Goal: Task Accomplishment & Management: Complete application form

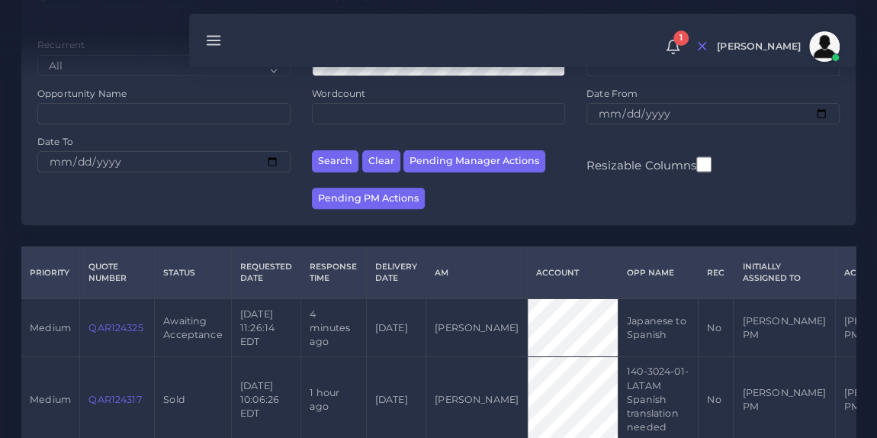
scroll to position [180, 0]
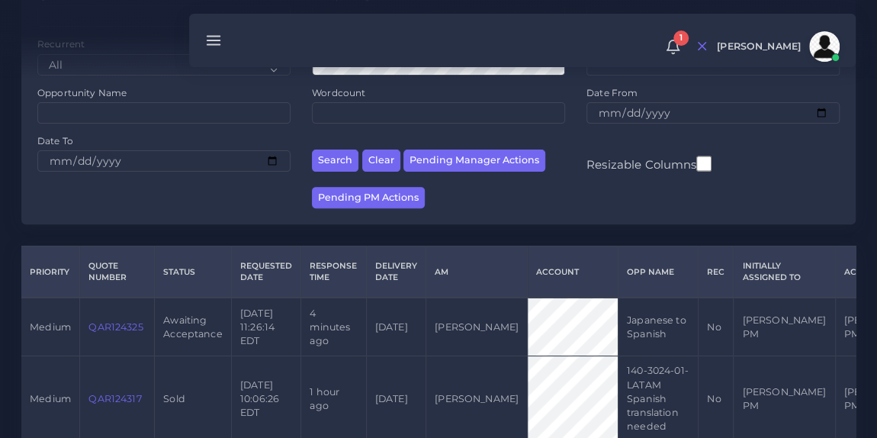
click at [110, 329] on link "QAR124325" at bounding box center [115, 326] width 54 height 11
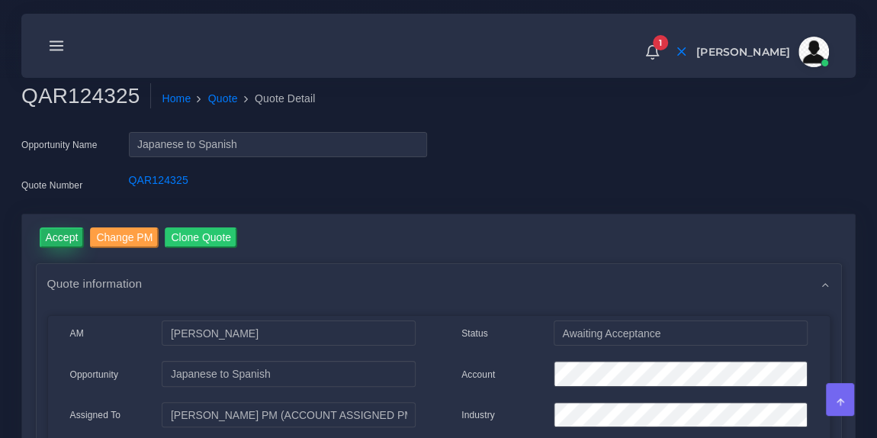
click at [66, 235] on input "Accept" at bounding box center [62, 237] width 45 height 21
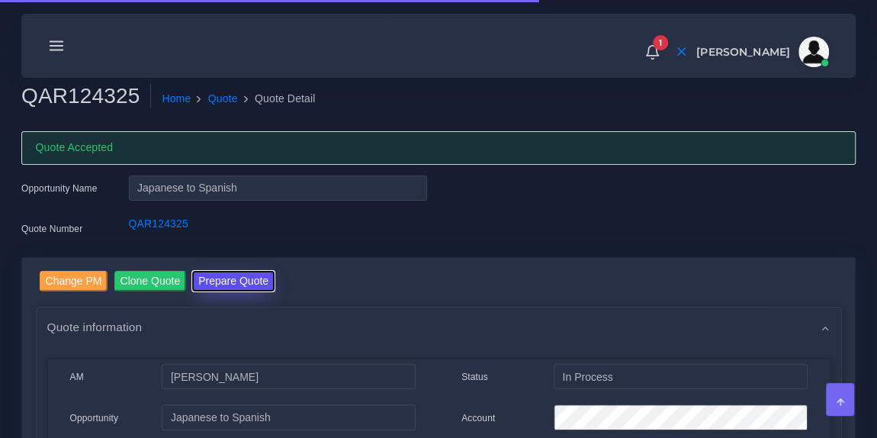
click at [240, 284] on button "Prepare Quote" at bounding box center [233, 281] width 82 height 21
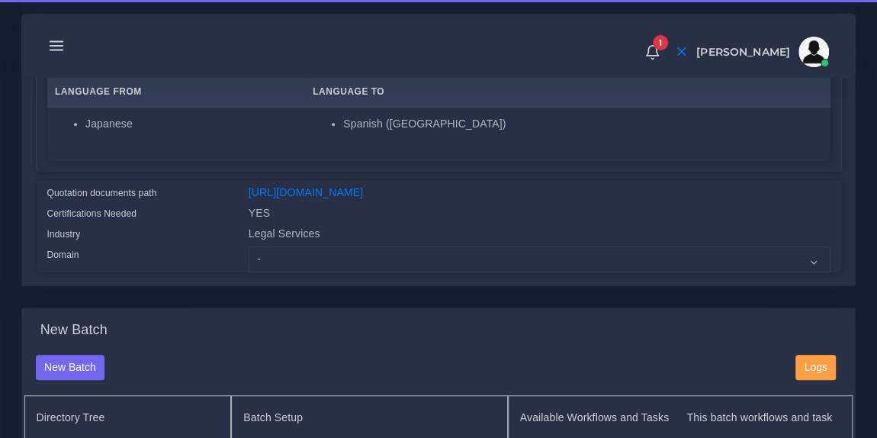
scroll to position [292, 0]
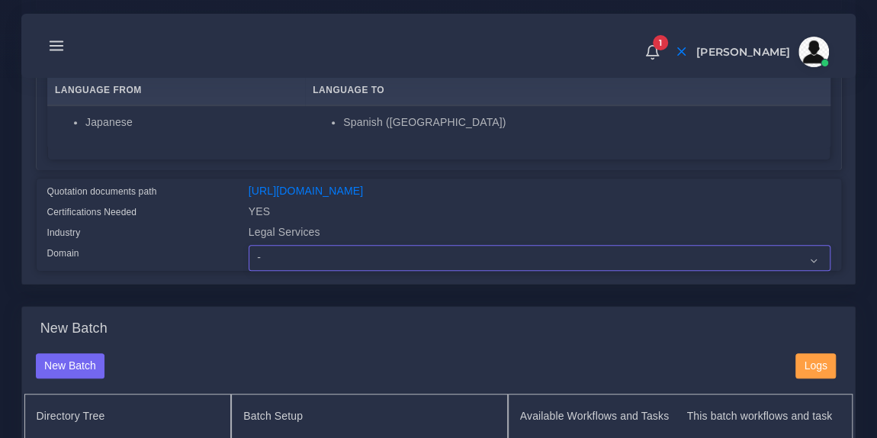
click at [345, 265] on select "- Advertising and Media Agriculture, Forestry and Fishing Architecture, Buildin…" at bounding box center [540, 258] width 582 height 26
select select "Legal Services"
click at [249, 255] on select "- Advertising and Media Agriculture, Forestry and Fishing Architecture, Buildin…" at bounding box center [540, 258] width 582 height 26
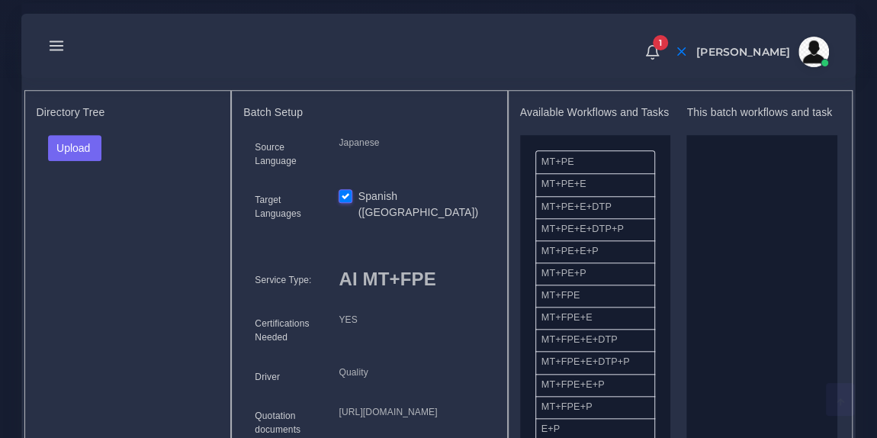
scroll to position [638, 0]
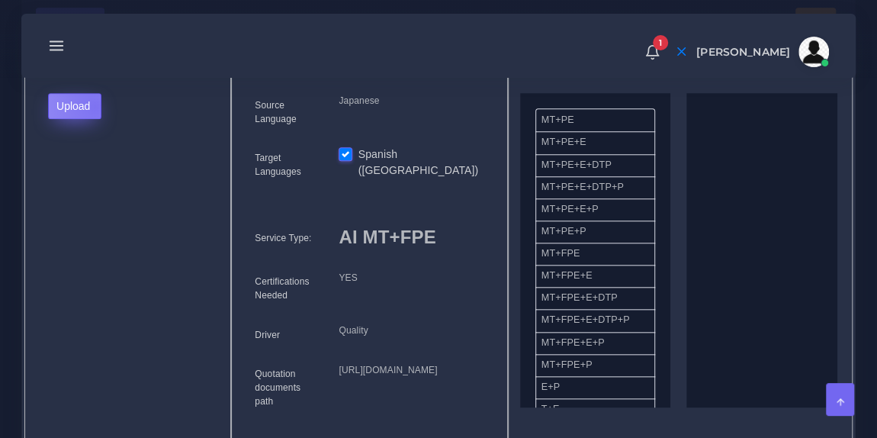
click at [94, 115] on button "Upload" at bounding box center [75, 106] width 54 height 26
click at [85, 172] on label "Files" at bounding box center [101, 162] width 105 height 19
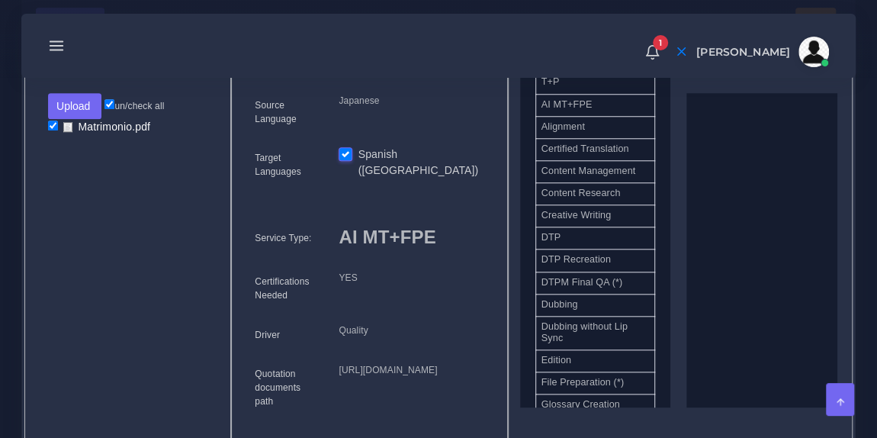
scroll to position [432, 0]
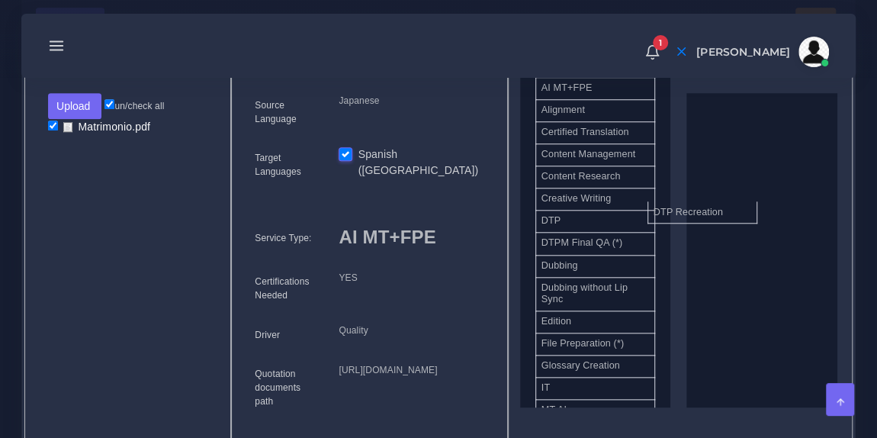
drag, startPoint x: 610, startPoint y: 251, endPoint x: 755, endPoint y: 201, distance: 153.4
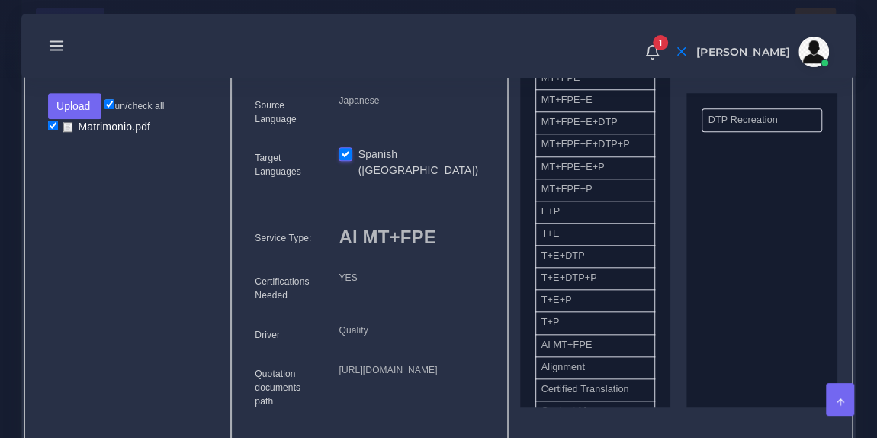
scroll to position [0, 0]
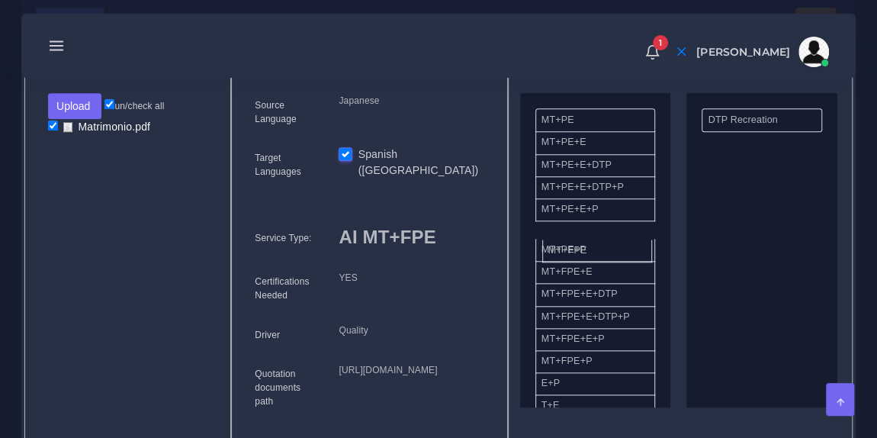
drag, startPoint x: 599, startPoint y: 266, endPoint x: 605, endPoint y: 252, distance: 14.7
drag, startPoint x: 607, startPoint y: 252, endPoint x: 737, endPoint y: 204, distance: 138.3
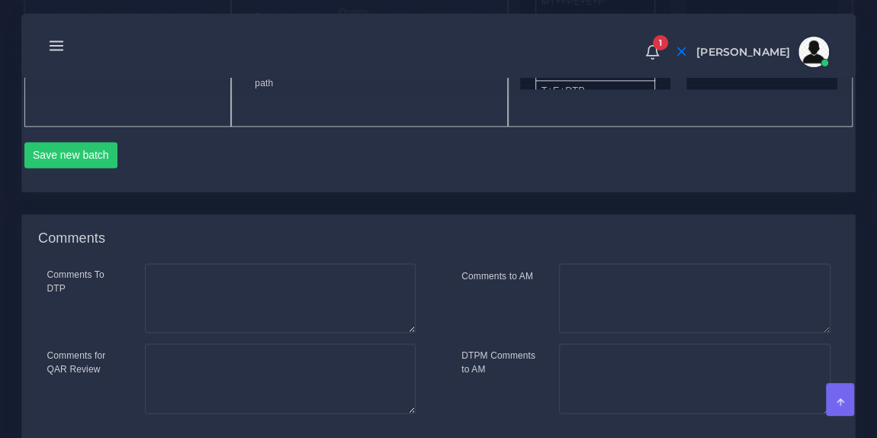
scroll to position [994, 0]
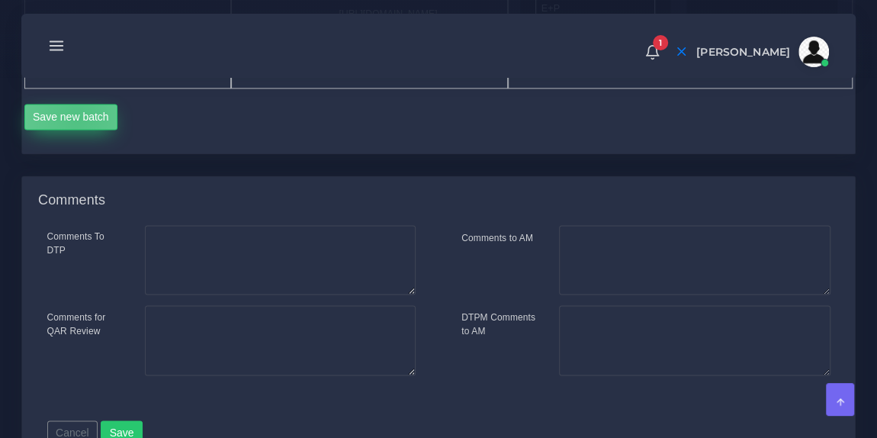
click at [77, 130] on button "Save new batch" at bounding box center [71, 117] width 94 height 26
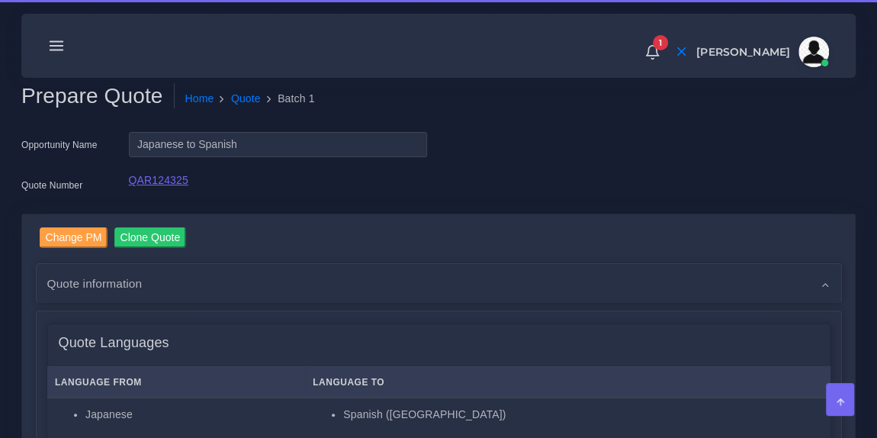
click at [178, 180] on link "QAR124325" at bounding box center [158, 180] width 59 height 12
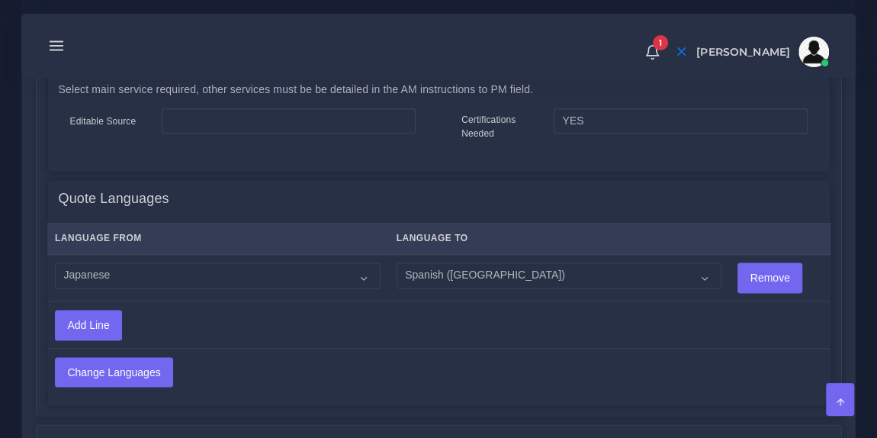
scroll to position [846, 0]
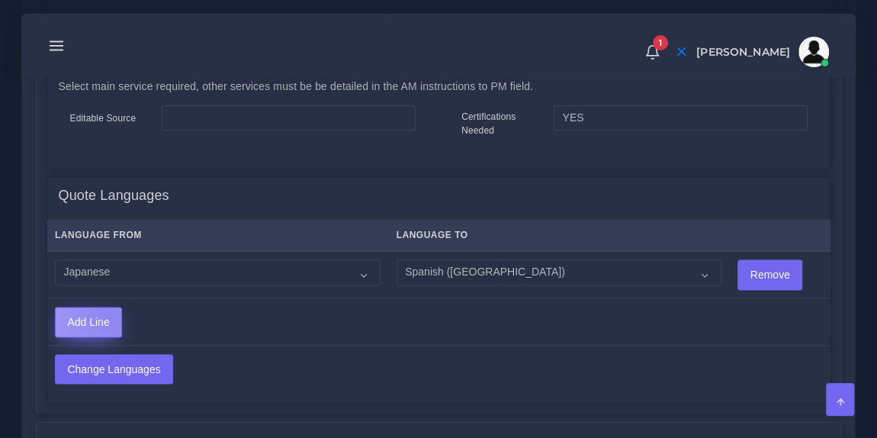
click at [110, 313] on input "Add Line" at bounding box center [89, 321] width 66 height 29
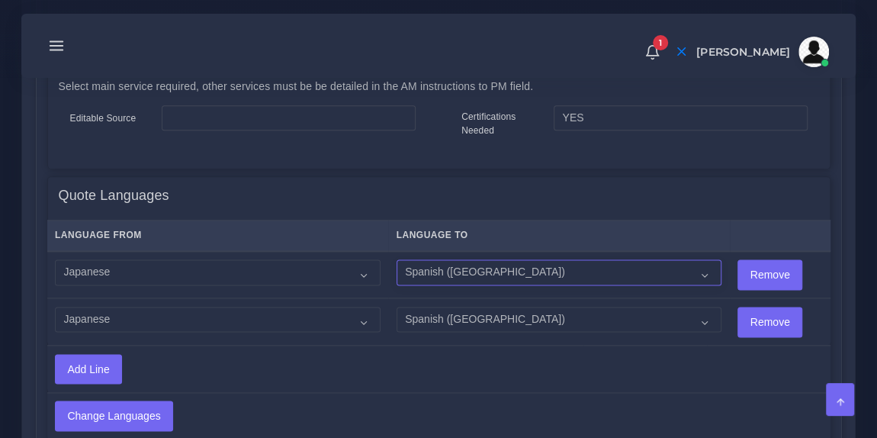
click at [457, 275] on select "Acoli Afar Afrikaans Akan Akateko Albanian American Sign Language (ASL) Amharic…" at bounding box center [560, 272] width 326 height 26
select select "14001"
click at [397, 259] on select "Acoli Afar Afrikaans Akan Akateko Albanian American Sign Language (ASL) Amharic…" at bounding box center [560, 272] width 326 height 26
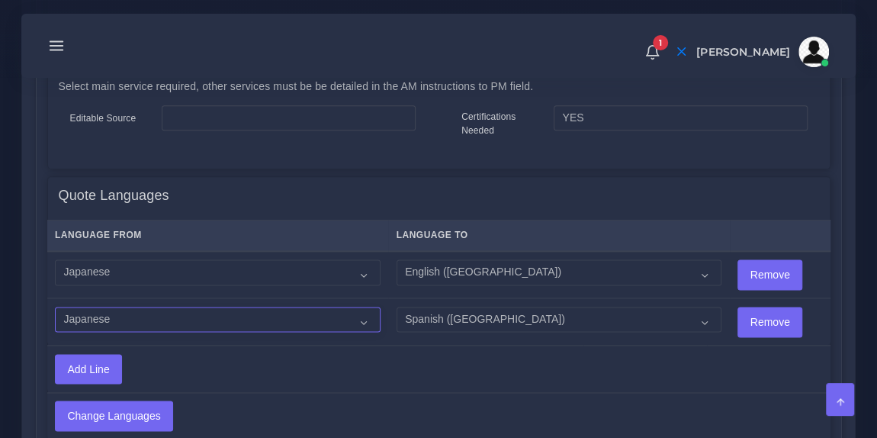
click at [327, 317] on select "Acoli Afar Afrikaans Akan Akateko Albanian American Sign Language (ASL) Amharic…" at bounding box center [218, 320] width 326 height 26
select select "14001"
click at [55, 307] on select "Acoli Afar Afrikaans Akan Akateko Albanian American Sign Language (ASL) Amharic…" at bounding box center [218, 320] width 326 height 26
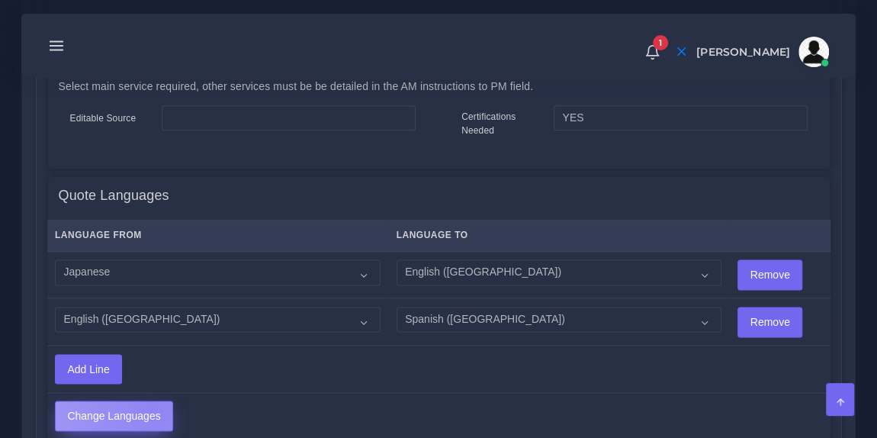
click at [151, 404] on input "Change Languages" at bounding box center [114, 415] width 117 height 29
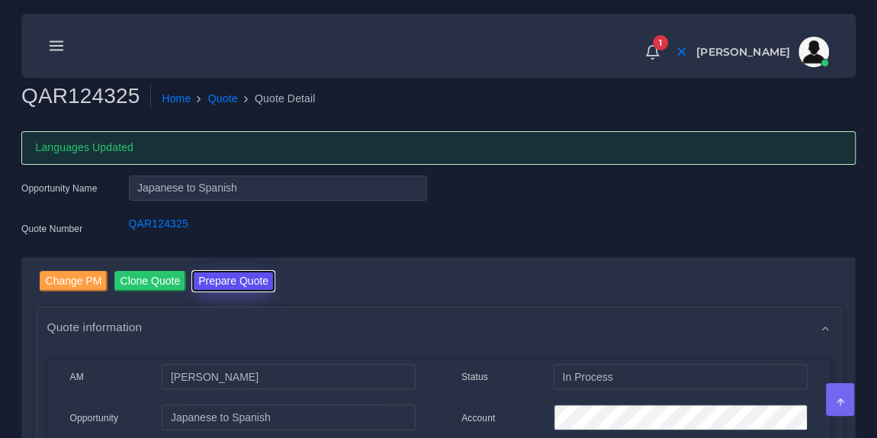
click at [235, 283] on button "Prepare Quote" at bounding box center [233, 281] width 82 height 21
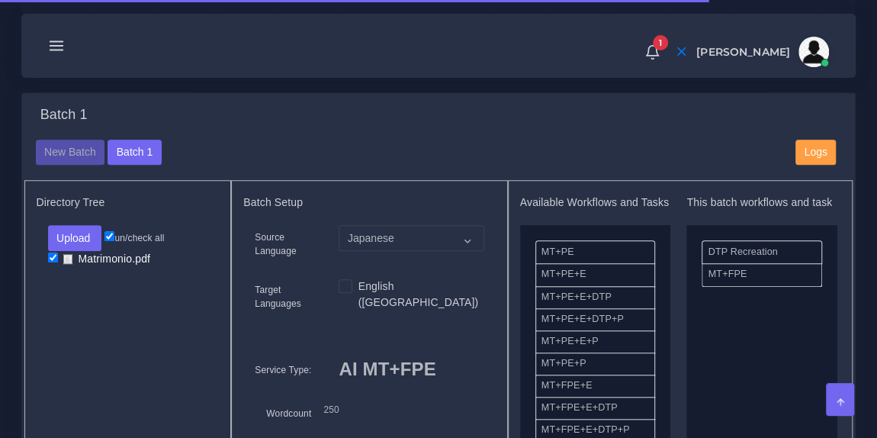
scroll to position [524, 0]
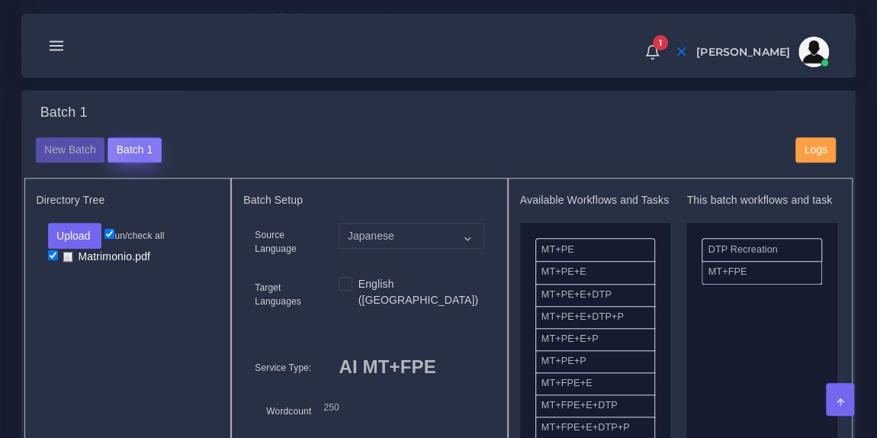
click at [137, 162] on button "Batch 1" at bounding box center [134, 150] width 53 height 26
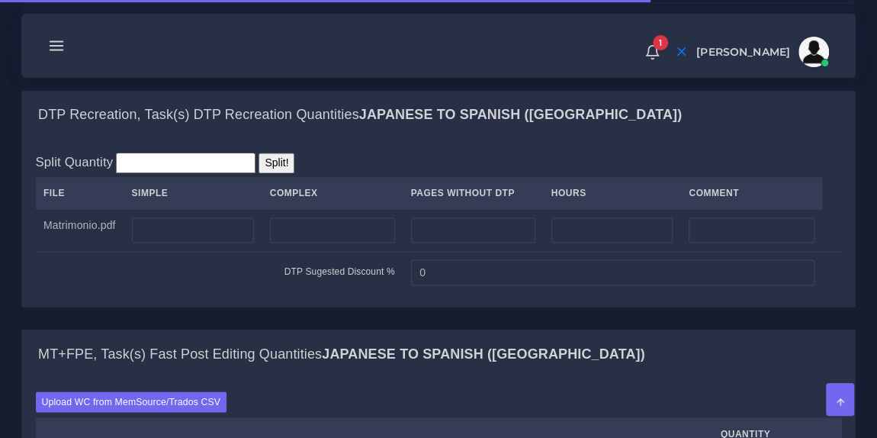
scroll to position [1136, 0]
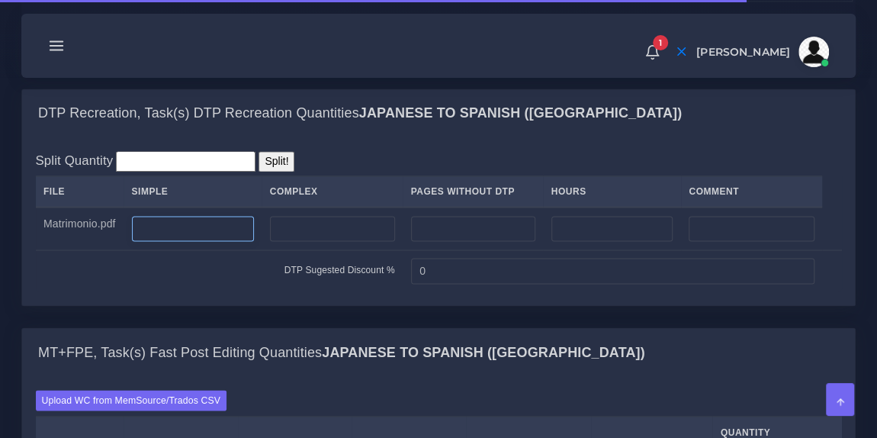
click at [241, 242] on input "number" at bounding box center [193, 229] width 122 height 26
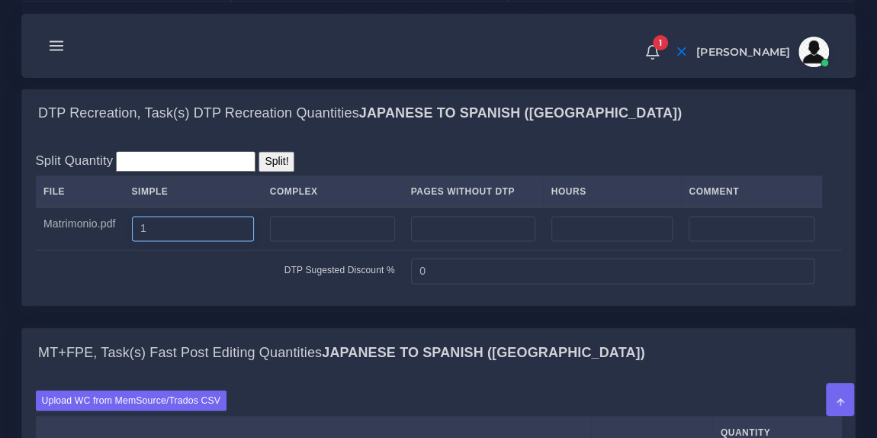
type input "1"
click at [334, 43] on div "Save changes Remove Clone" at bounding box center [438, 30] width 829 height 26
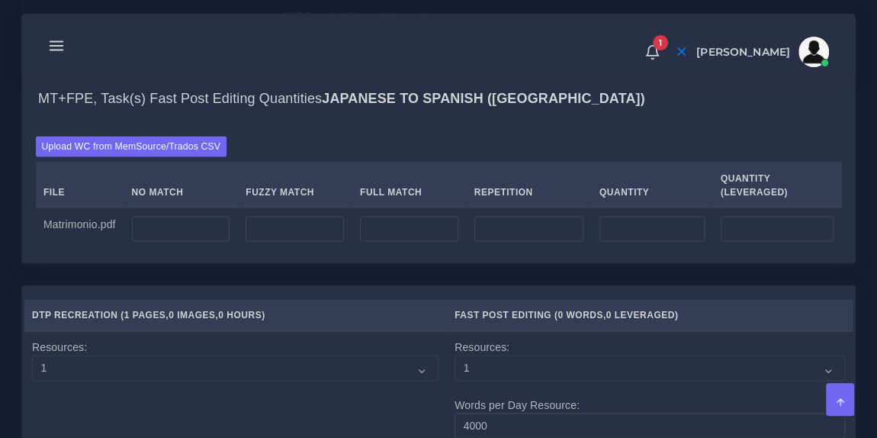
scroll to position [1391, 0]
click at [203, 241] on input "number" at bounding box center [181, 228] width 98 height 26
type input "250"
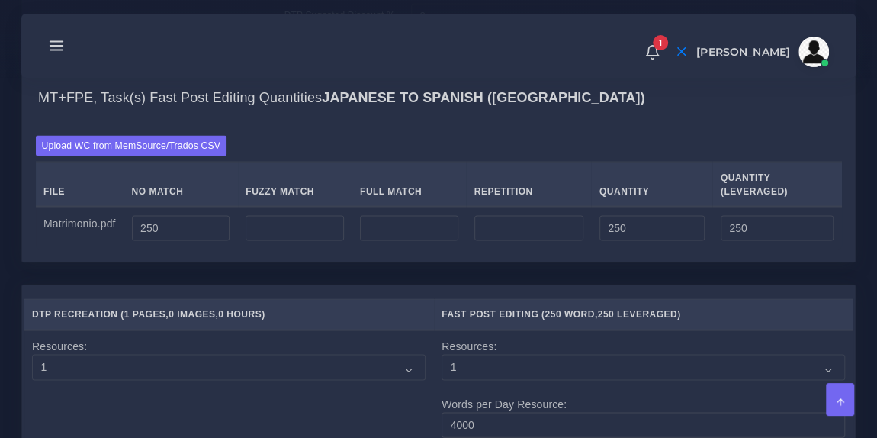
click at [306, 198] on div "Upload WC from MemSource/Trados CSV File No Match Fuzzy Match Full Match Repeti…" at bounding box center [438, 191] width 833 height 140
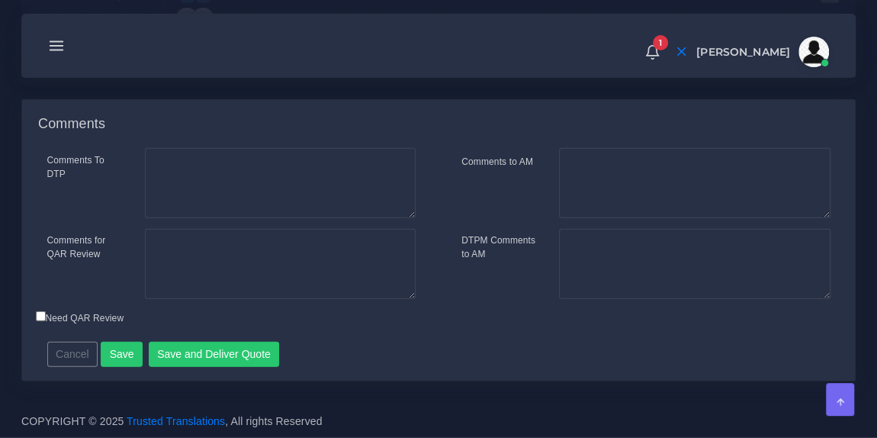
scroll to position [2084, 0]
click at [120, 357] on button "Save" at bounding box center [122, 355] width 42 height 26
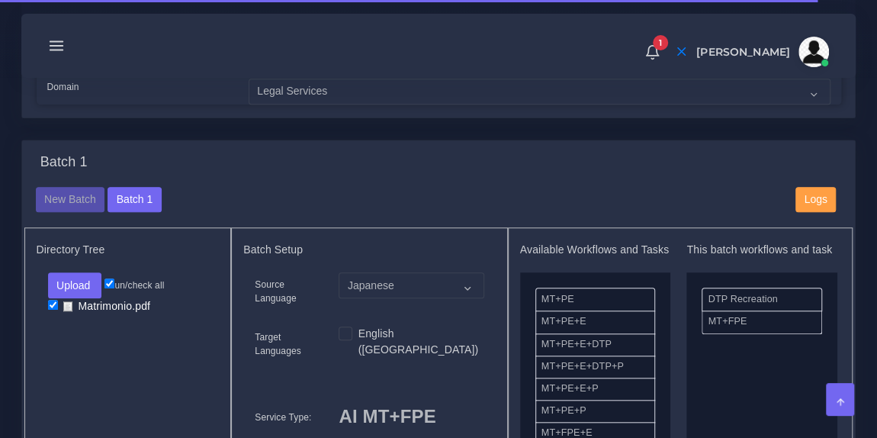
scroll to position [518, 0]
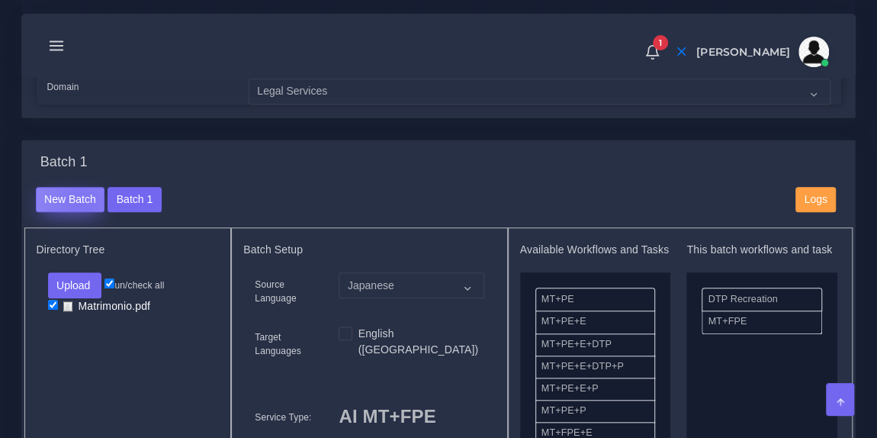
click at [82, 211] on button "New Batch" at bounding box center [70, 200] width 69 height 26
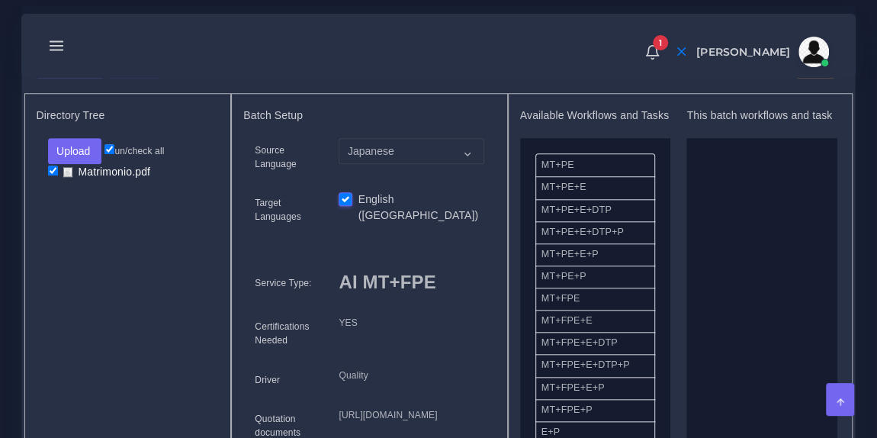
scroll to position [611, 0]
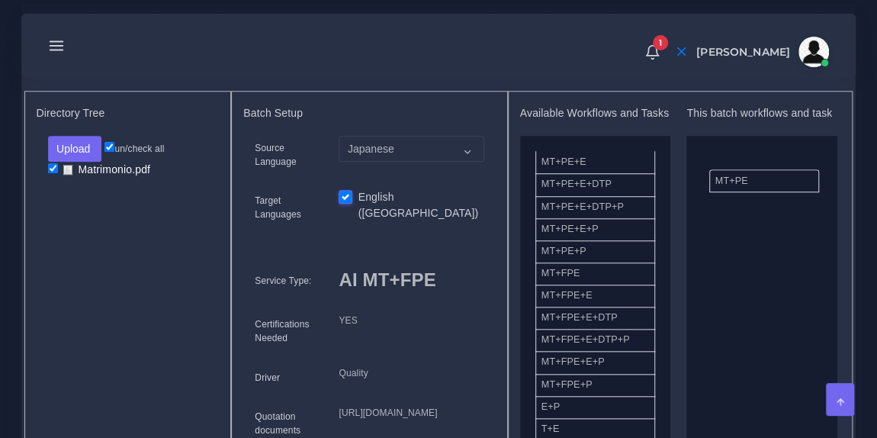
drag, startPoint x: 587, startPoint y: 182, endPoint x: 761, endPoint y: 188, distance: 174.0
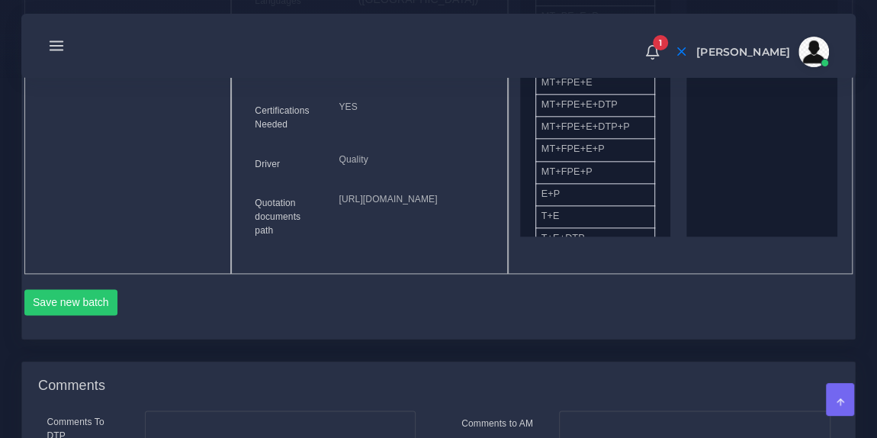
scroll to position [828, 0]
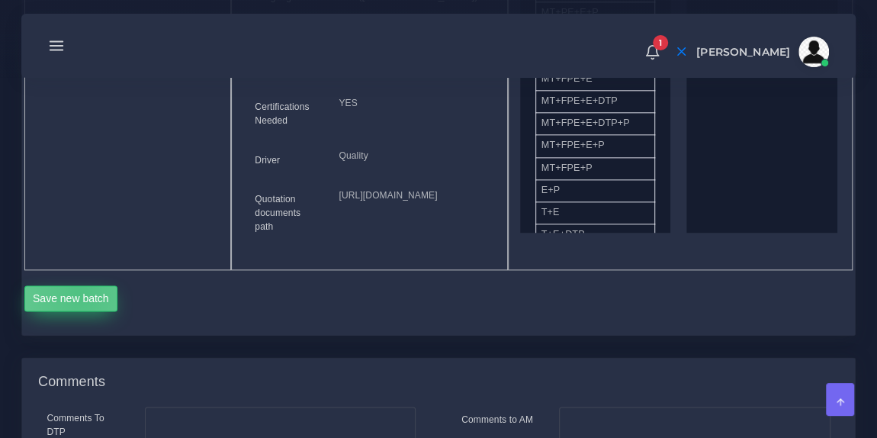
click at [79, 311] on button "Save new batch" at bounding box center [71, 298] width 94 height 26
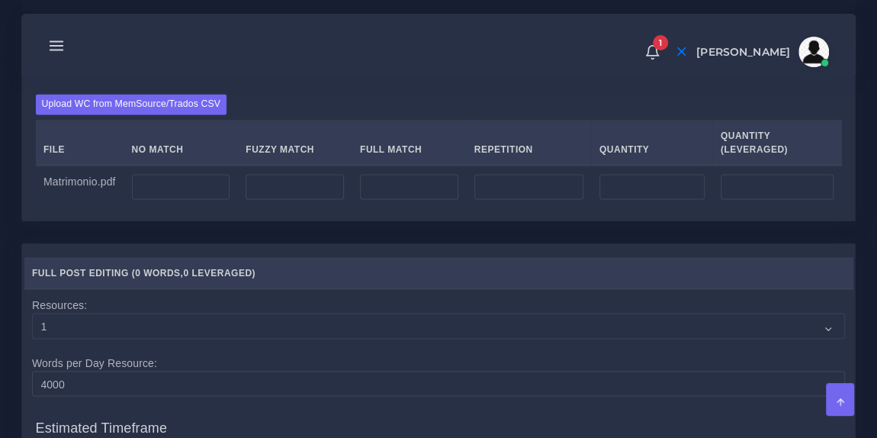
scroll to position [1192, 0]
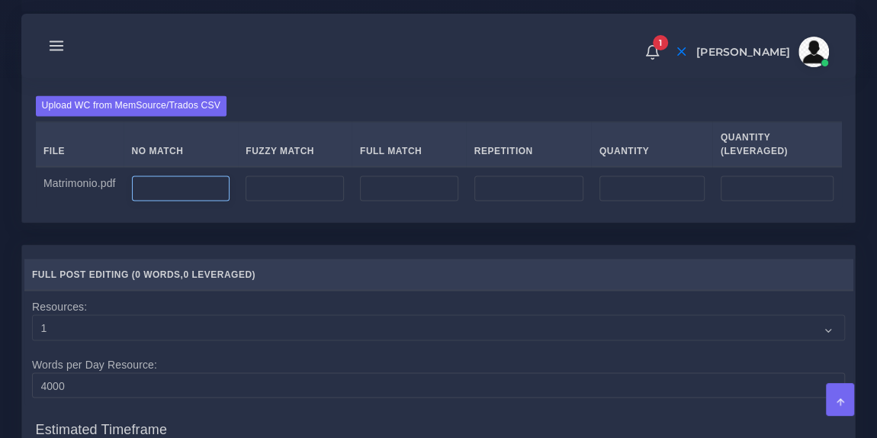
click at [198, 201] on input "number" at bounding box center [181, 188] width 98 height 26
type input "250"
click at [298, 157] on div "Upload WC from MemSource/Trados CSV File No Match Fuzzy Match Full Match Repeti…" at bounding box center [438, 152] width 833 height 140
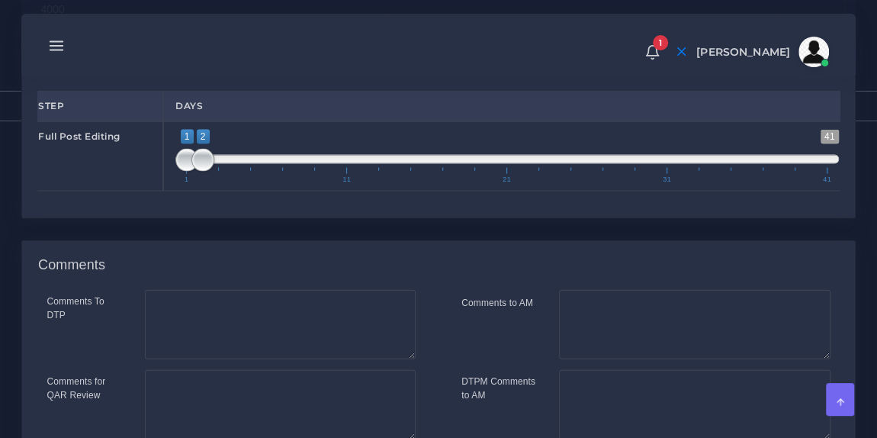
scroll to position [1777, 0]
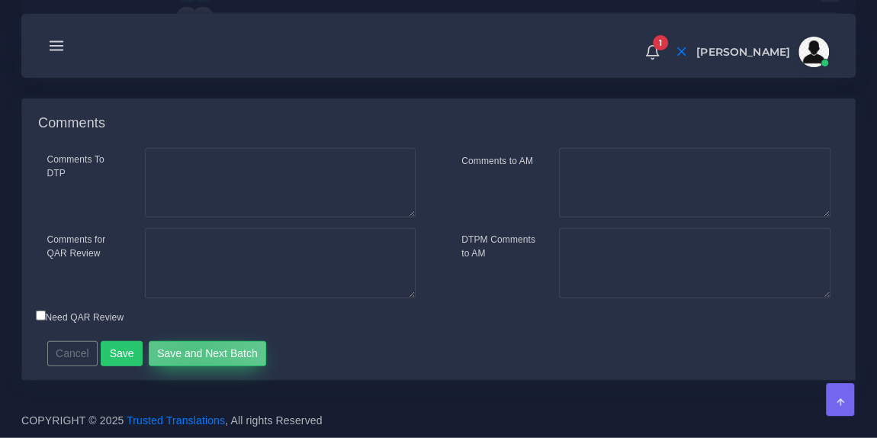
click at [188, 349] on button "Save and Next Batch" at bounding box center [208, 354] width 118 height 26
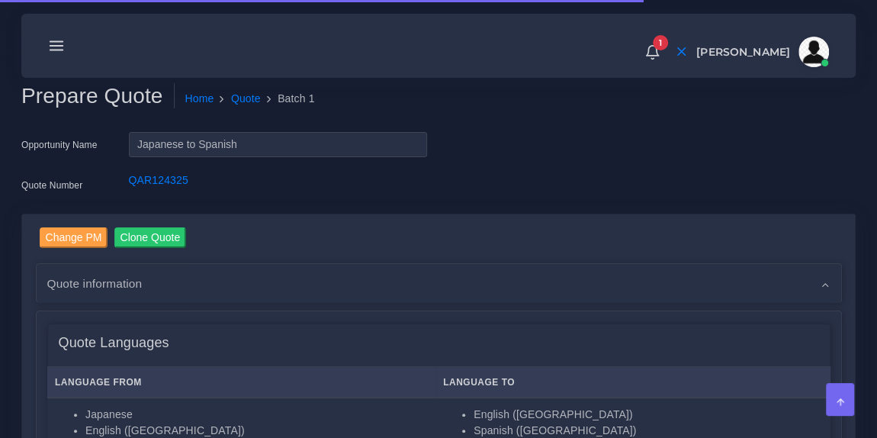
click at [333, 53] on div "1 Notifications 1 New Driver Update: Extra Quality renamed to Quality Changed" at bounding box center [438, 45] width 813 height 53
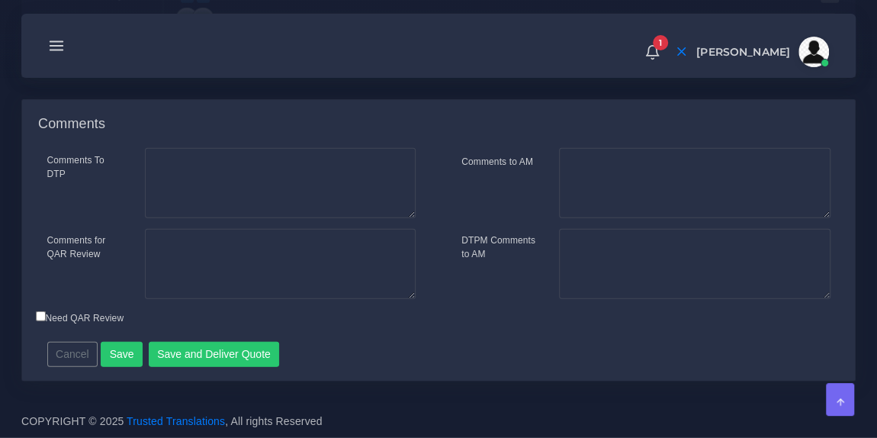
scroll to position [2084, 0]
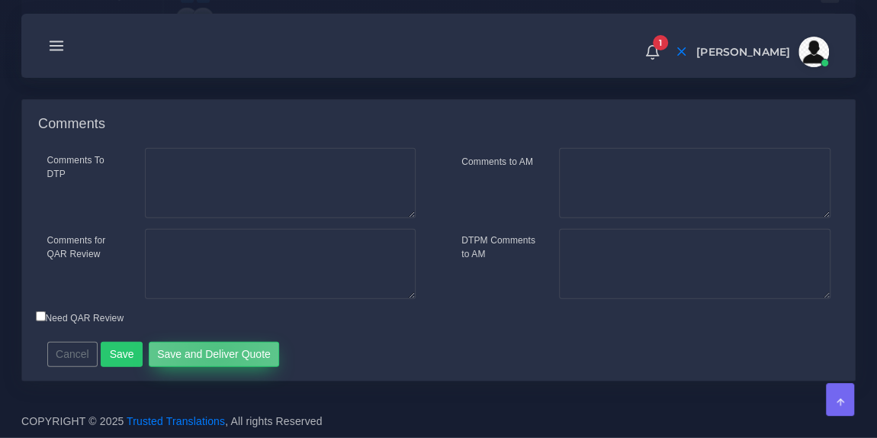
click at [210, 349] on button "Save and Deliver Quote" at bounding box center [214, 355] width 131 height 26
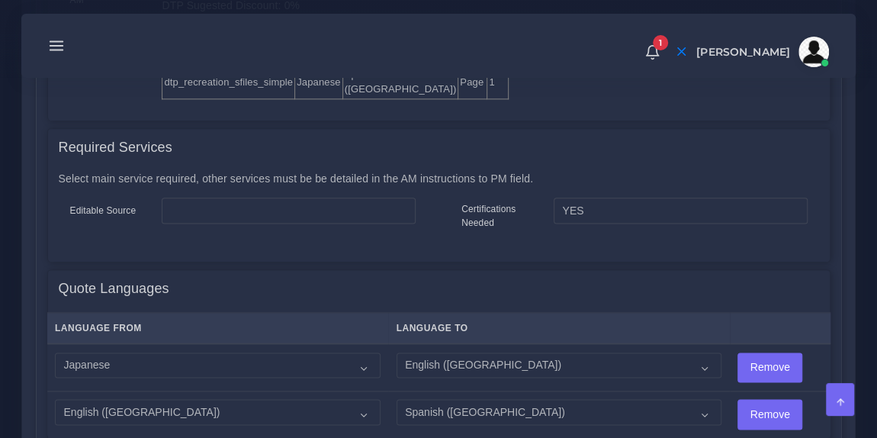
scroll to position [882, 0]
click at [62, 45] on icon at bounding box center [56, 45] width 17 height 17
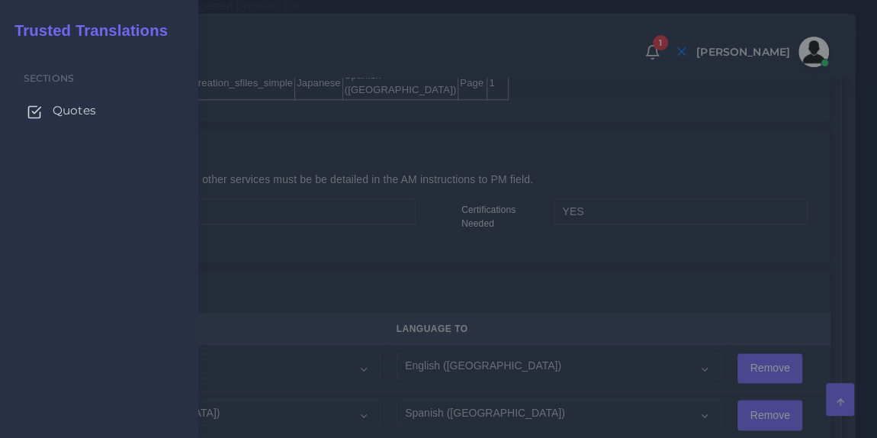
click at [64, 116] on span "Quotes" at bounding box center [74, 110] width 43 height 17
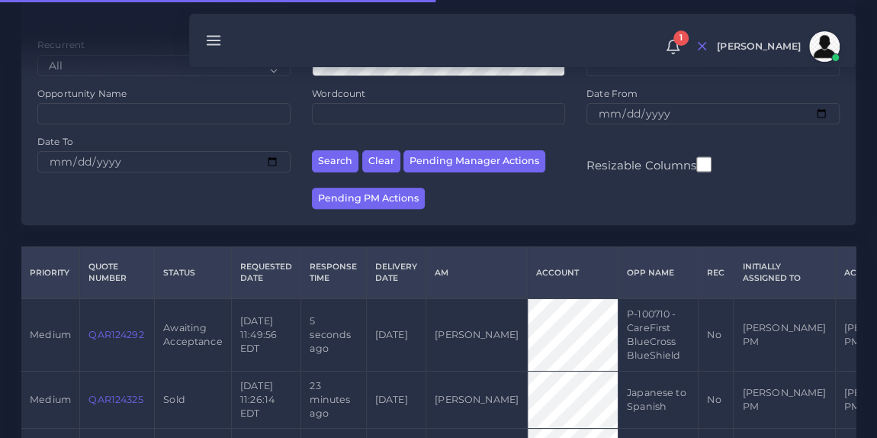
scroll to position [186, 0]
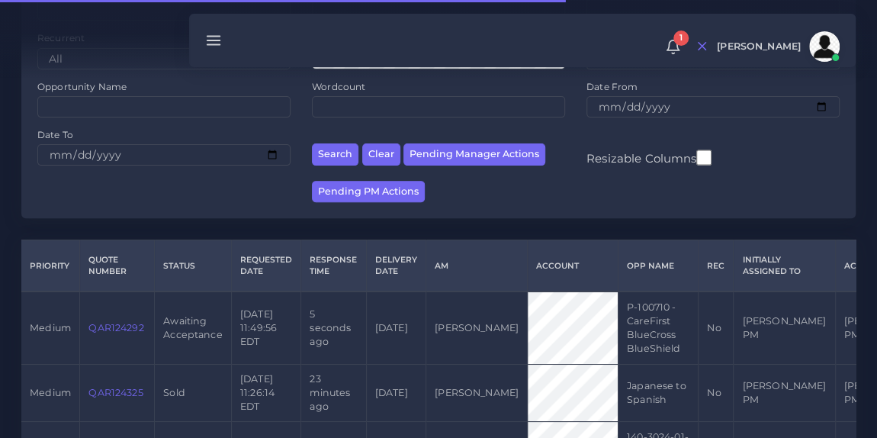
click at [114, 326] on link "QAR124292" at bounding box center [115, 327] width 55 height 11
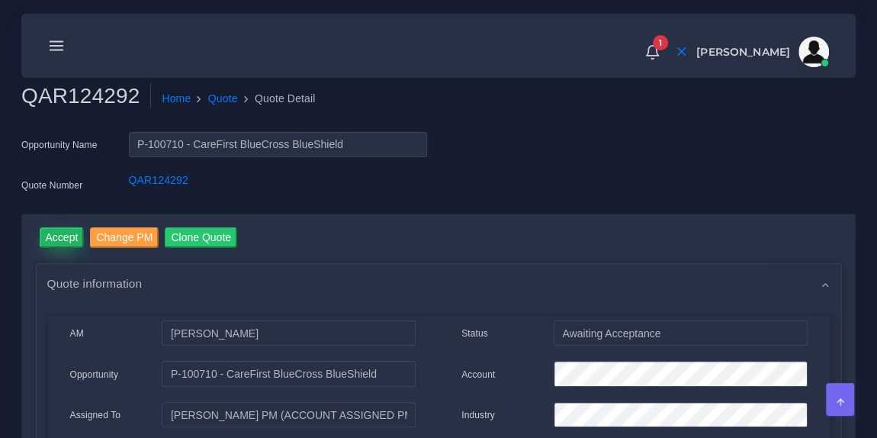
click at [65, 235] on input "Accept" at bounding box center [62, 237] width 45 height 21
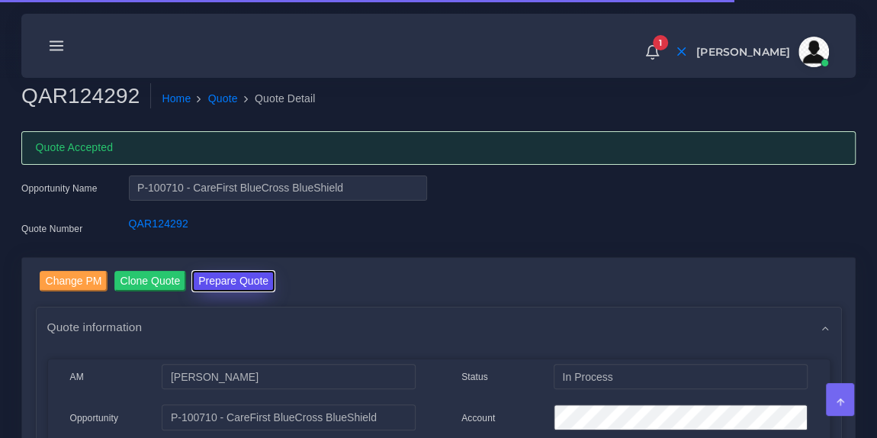
click at [220, 271] on button "Prepare Quote" at bounding box center [233, 281] width 82 height 21
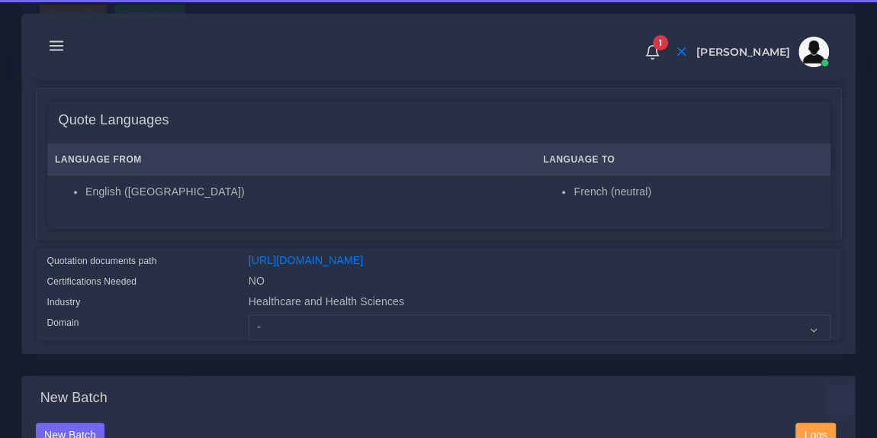
scroll to position [223, 0]
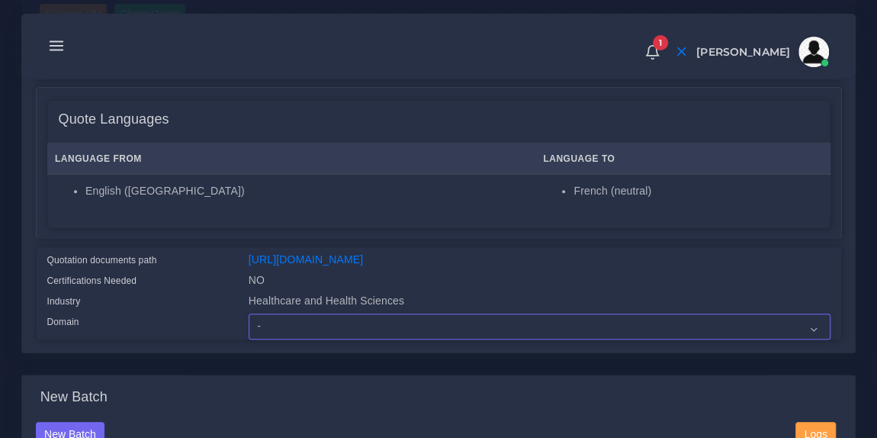
click at [314, 336] on select "- Advertising and Media Agriculture, Forestry and Fishing Architecture, Buildin…" at bounding box center [540, 326] width 582 height 26
select select "Healthcare and Health Sciences"
click at [249, 323] on select "- Advertising and Media Agriculture, Forestry and Fishing Architecture, Buildin…" at bounding box center [540, 326] width 582 height 26
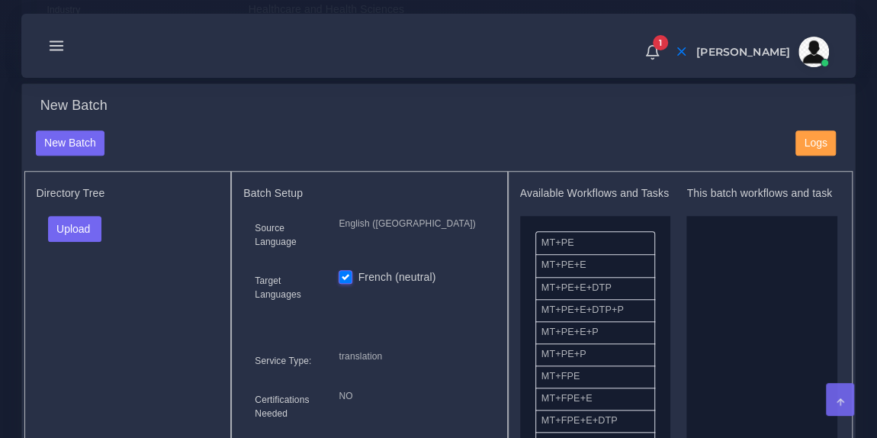
scroll to position [519, 0]
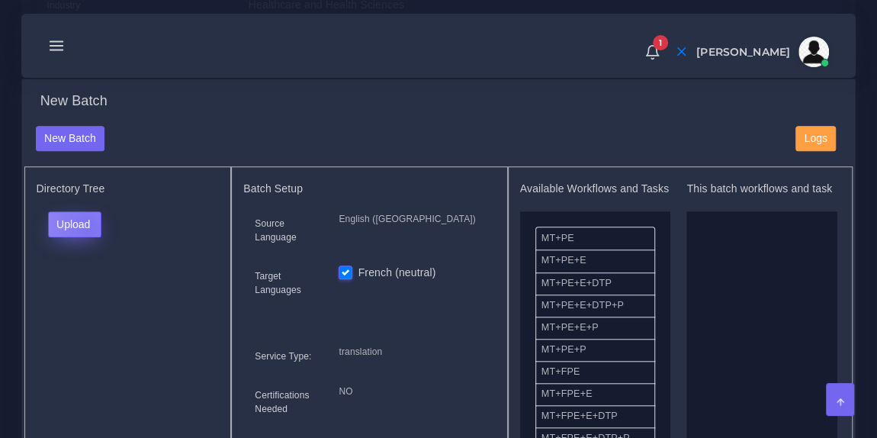
click at [87, 236] on button "Upload" at bounding box center [75, 224] width 54 height 26
click at [86, 291] on label "Files" at bounding box center [101, 280] width 105 height 19
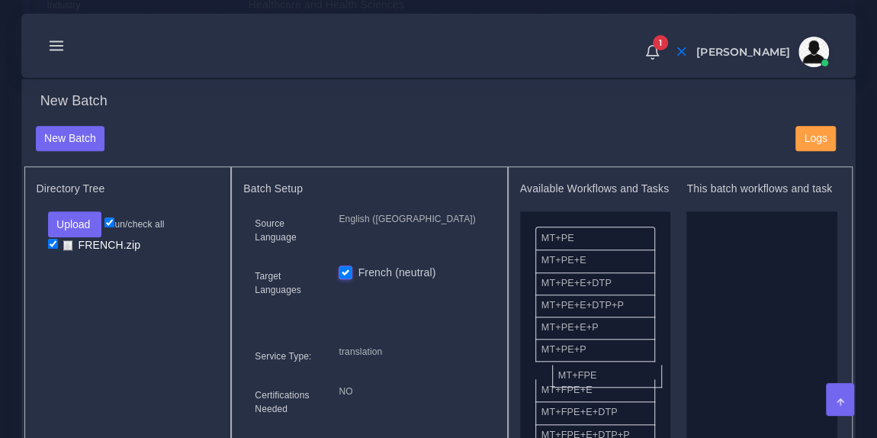
drag, startPoint x: 623, startPoint y: 384, endPoint x: 748, endPoint y: 333, distance: 134.8
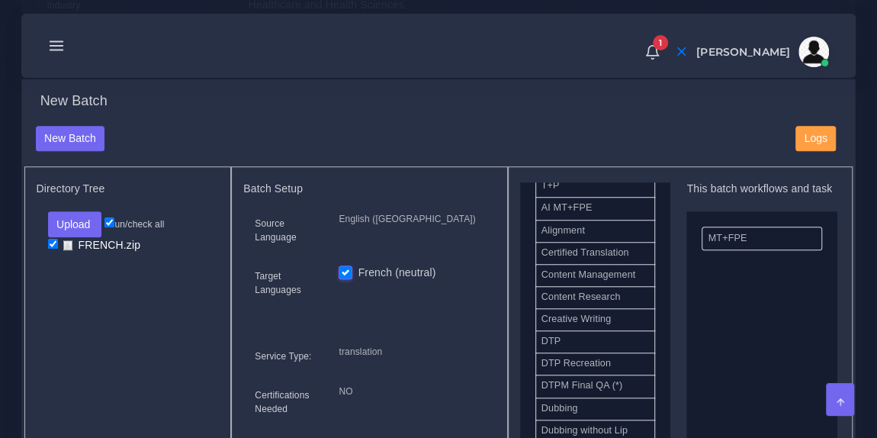
scroll to position [409, 0]
drag, startPoint x: 579, startPoint y: 356, endPoint x: 741, endPoint y: 317, distance: 167.0
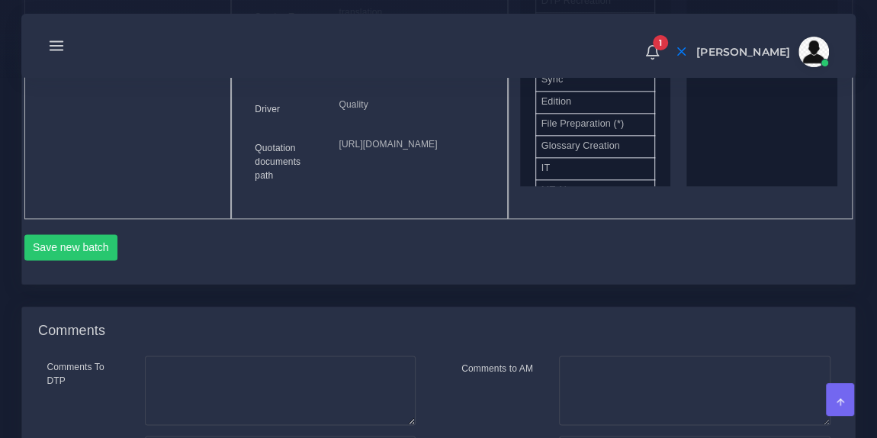
scroll to position [861, 0]
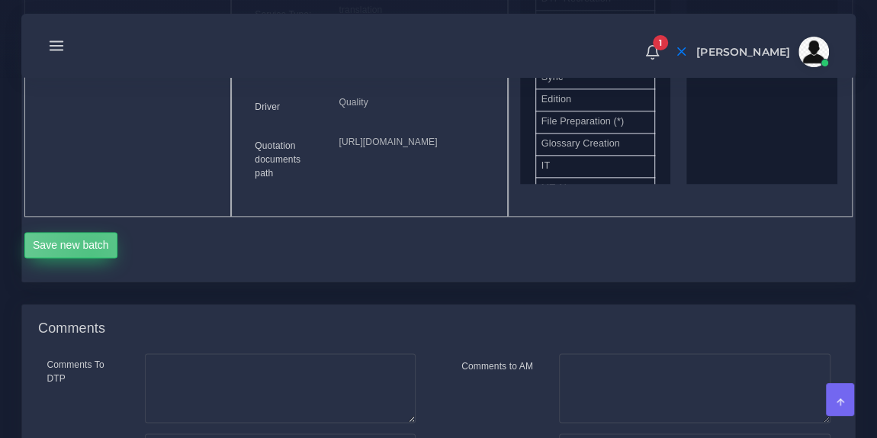
click at [91, 258] on button "Save new batch" at bounding box center [71, 245] width 94 height 26
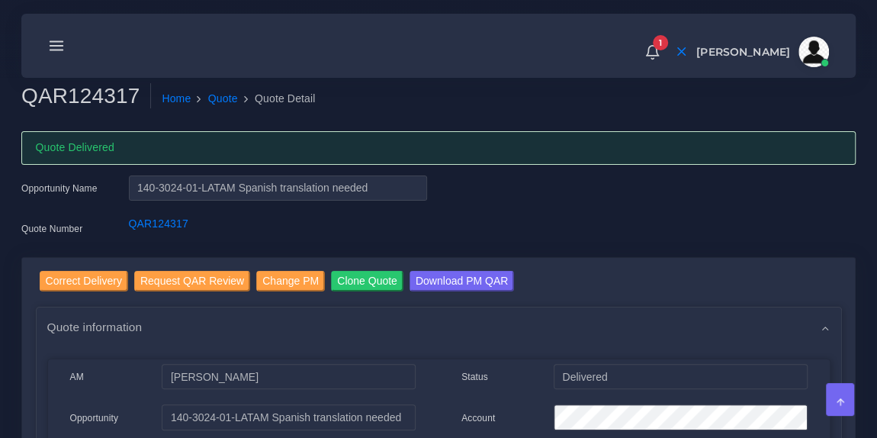
click at [53, 47] on icon at bounding box center [56, 45] width 17 height 17
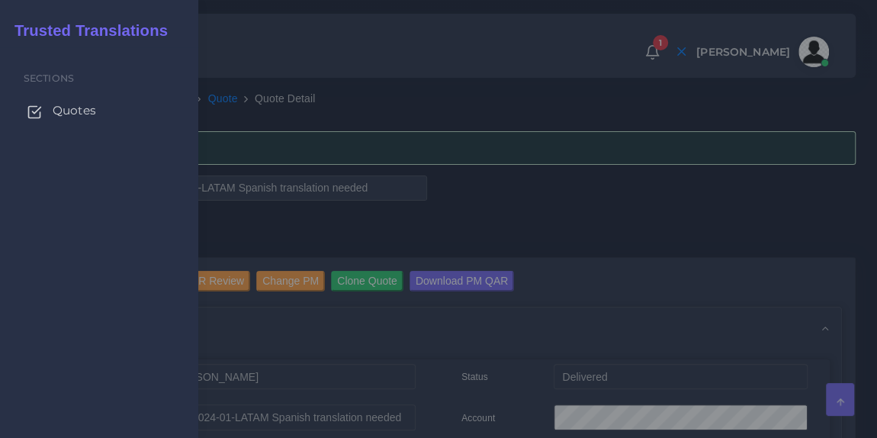
click at [69, 112] on span "Quotes" at bounding box center [74, 110] width 43 height 17
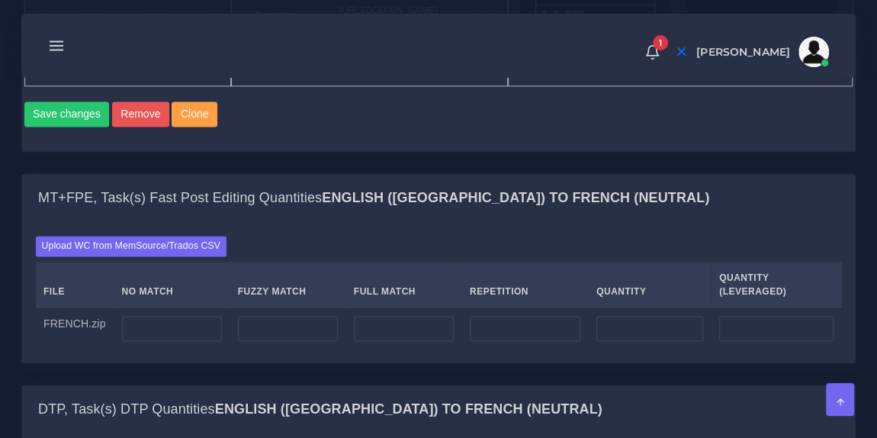
scroll to position [1031, 0]
click at [484, 342] on input "number" at bounding box center [525, 329] width 111 height 26
type input "1685"
type input "421"
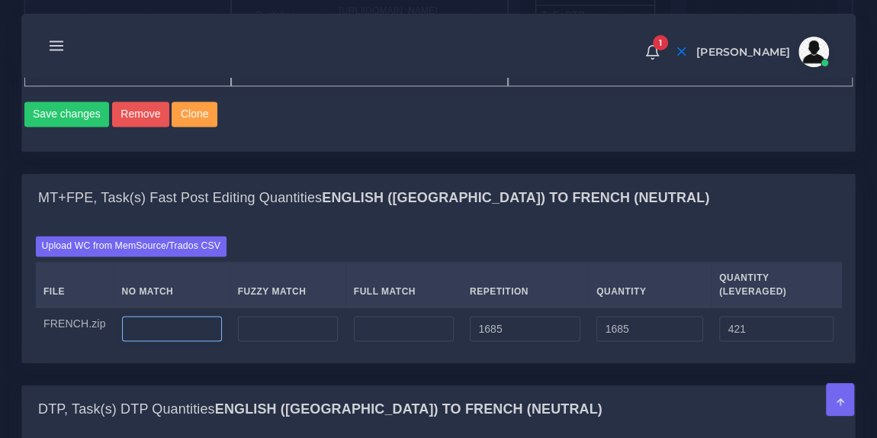
click at [189, 342] on input "number" at bounding box center [172, 329] width 100 height 26
paste input "3237"
type input "3249"
type input "4934"
type input "3670"
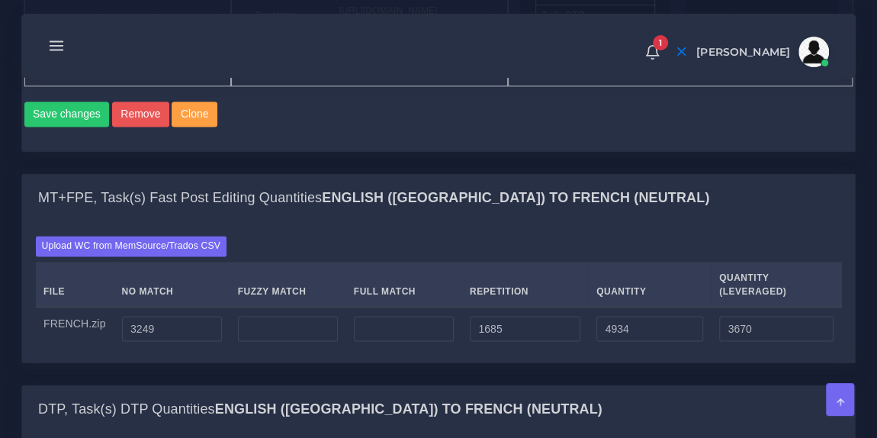
click at [335, 297] on div "Upload WC from MemSource/Trados CSV File No Match Fuzzy Match Full Match Repeti…" at bounding box center [438, 292] width 833 height 140
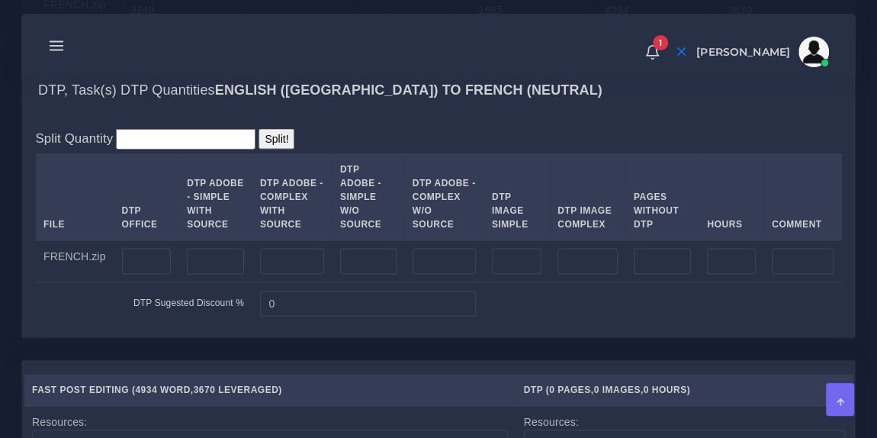
scroll to position [1368, 0]
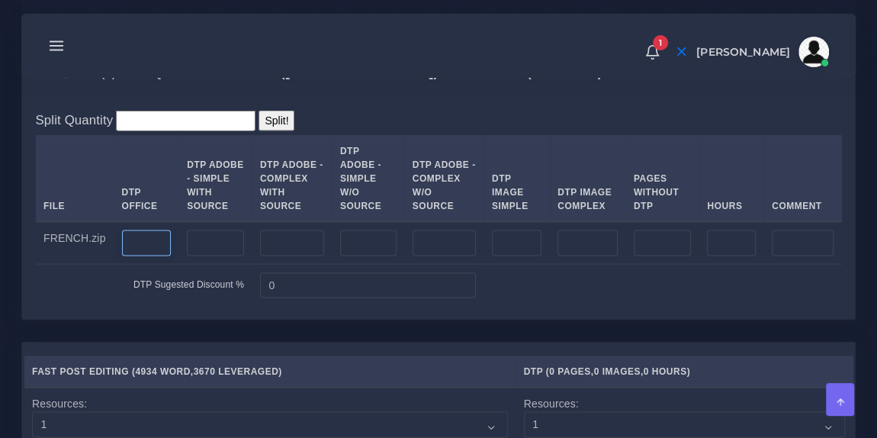
click at [132, 255] on input "number" at bounding box center [147, 243] width 50 height 26
type input "2"
click at [201, 255] on input "number" at bounding box center [215, 243] width 57 height 26
type input "12"
click at [438, 174] on div "Split Quantity Split! File DTP Office DTP Adobe - Simple With Source DTP Adobe …" at bounding box center [438, 208] width 833 height 222
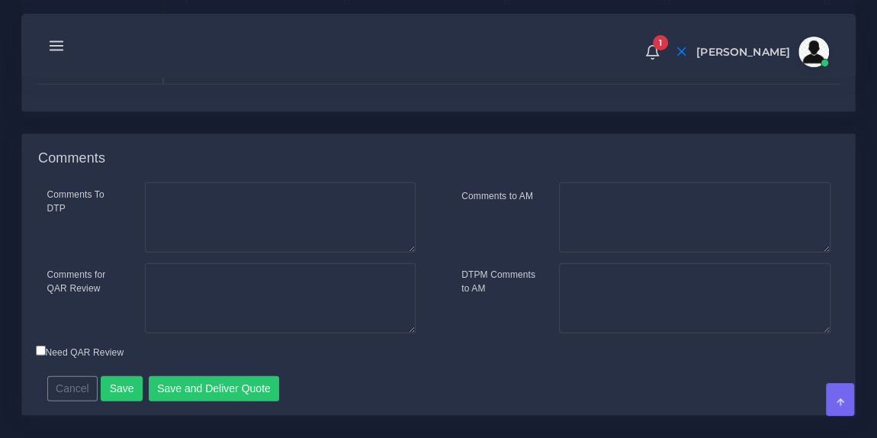
scroll to position [2105, 0]
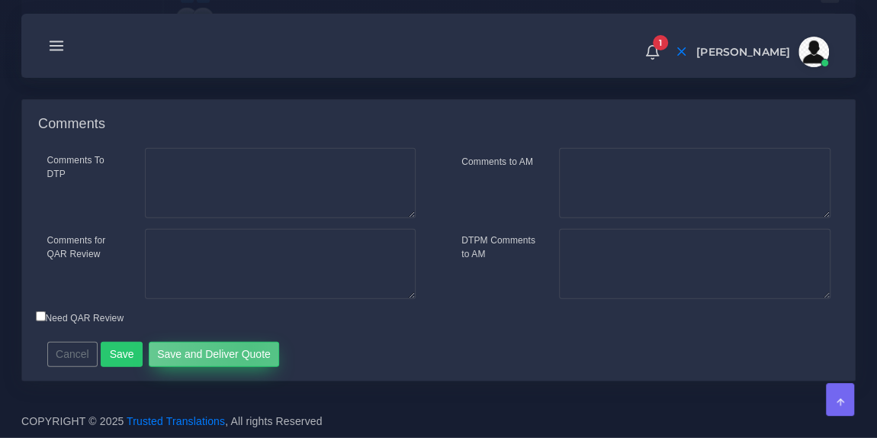
click at [243, 346] on button "Save and Deliver Quote" at bounding box center [214, 355] width 131 height 26
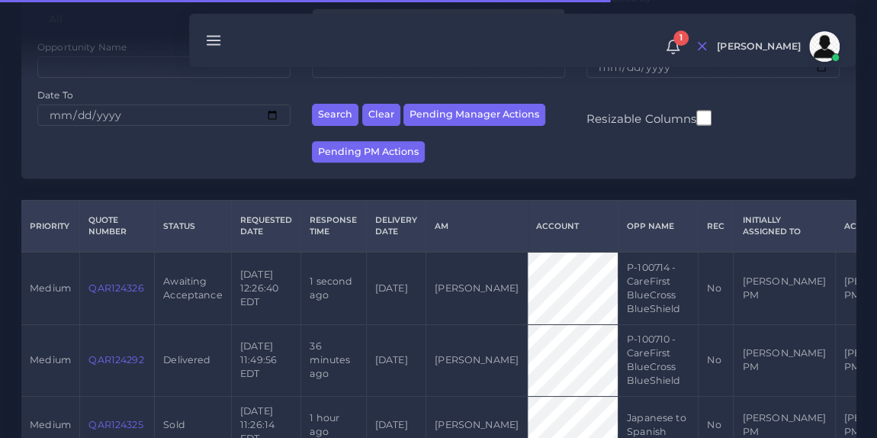
scroll to position [235, 0]
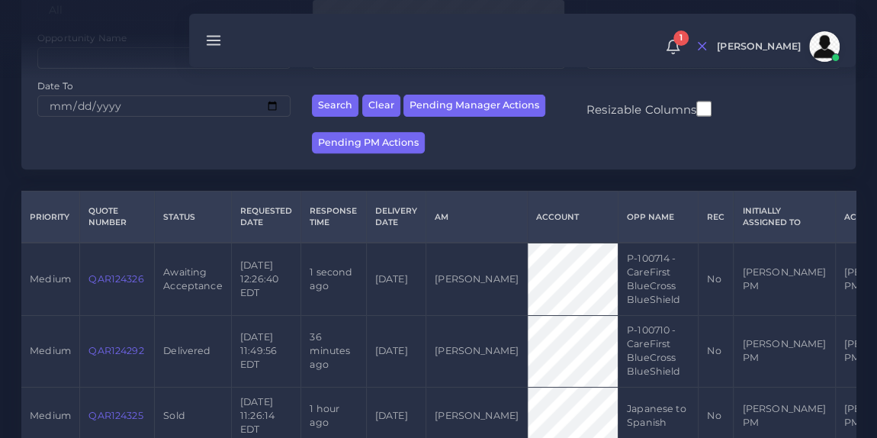
click at [109, 284] on td "QAR124326" at bounding box center [117, 279] width 75 height 72
click at [108, 278] on link "QAR124326" at bounding box center [115, 278] width 55 height 11
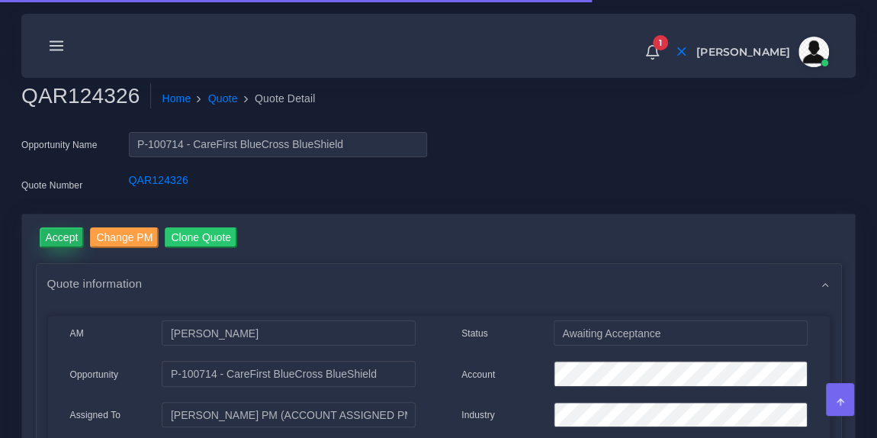
click at [68, 241] on input "Accept" at bounding box center [62, 237] width 45 height 21
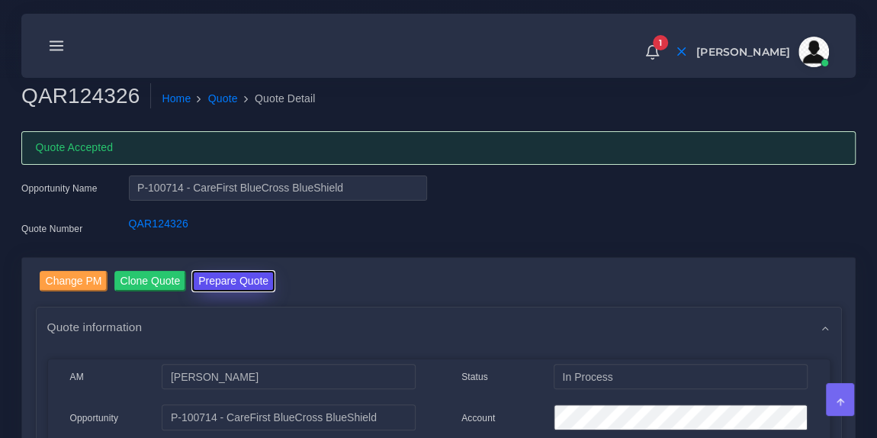
click at [249, 281] on button "Prepare Quote" at bounding box center [233, 281] width 82 height 21
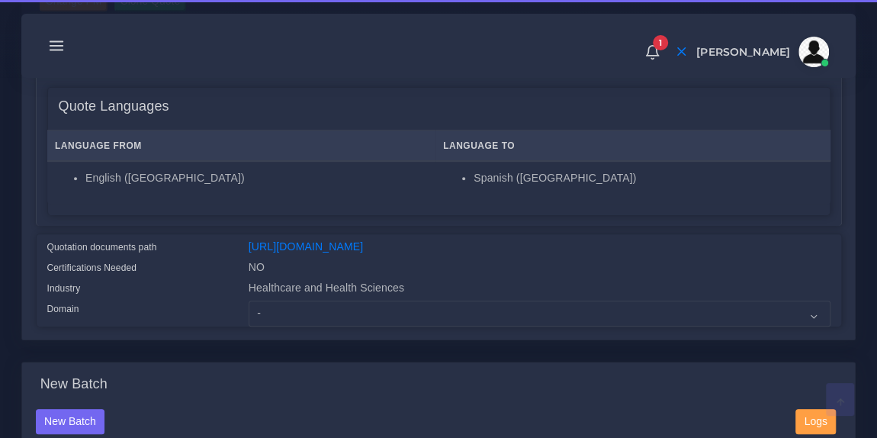
scroll to position [241, 0]
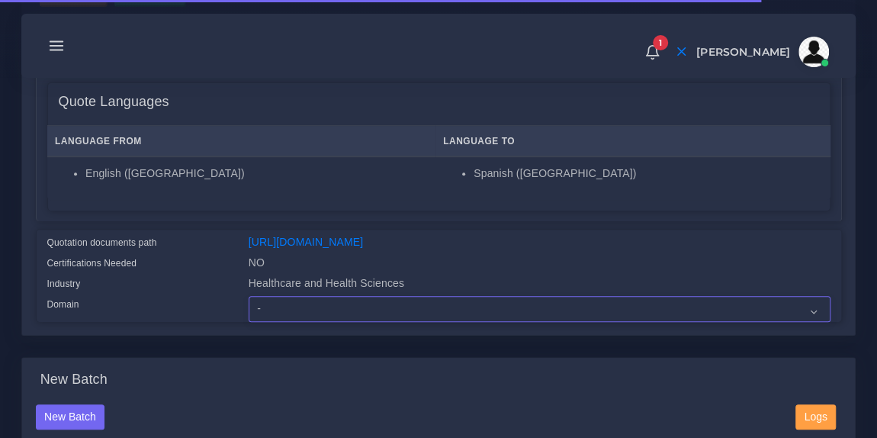
click at [336, 316] on select "- Advertising and Media Agriculture, Forestry and Fishing Architecture, Buildin…" at bounding box center [540, 309] width 582 height 26
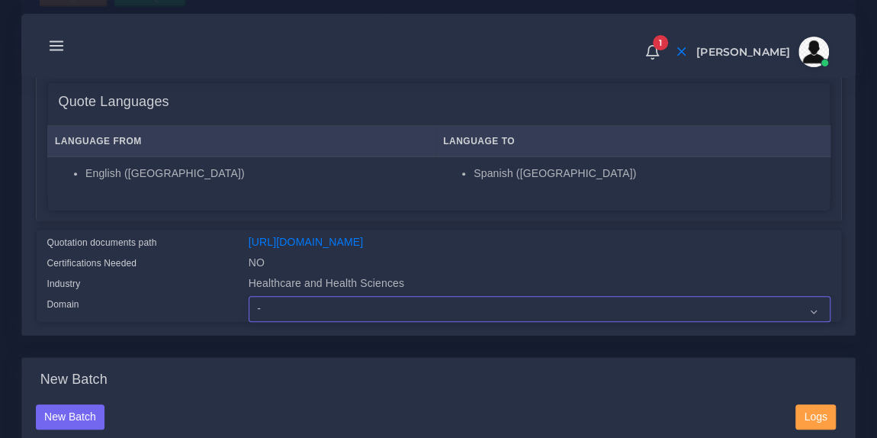
select select "Healthcare and Health Sciences"
click at [249, 306] on select "- Advertising and Media Agriculture, Forestry and Fishing Architecture, Buildin…" at bounding box center [540, 309] width 582 height 26
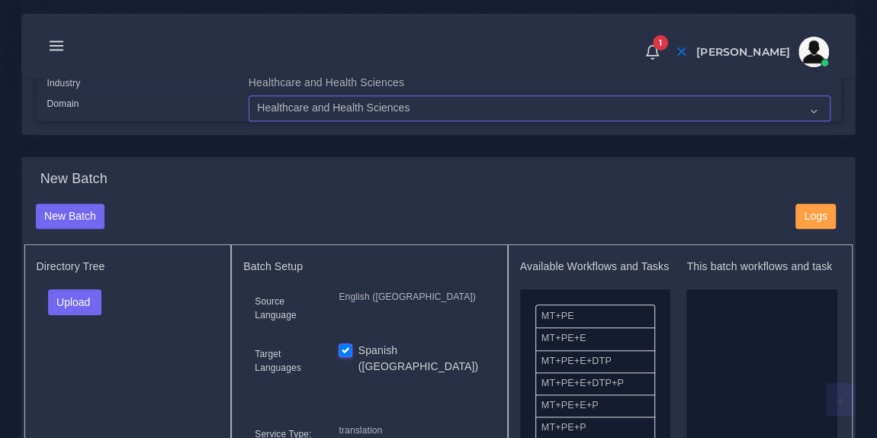
scroll to position [469, 0]
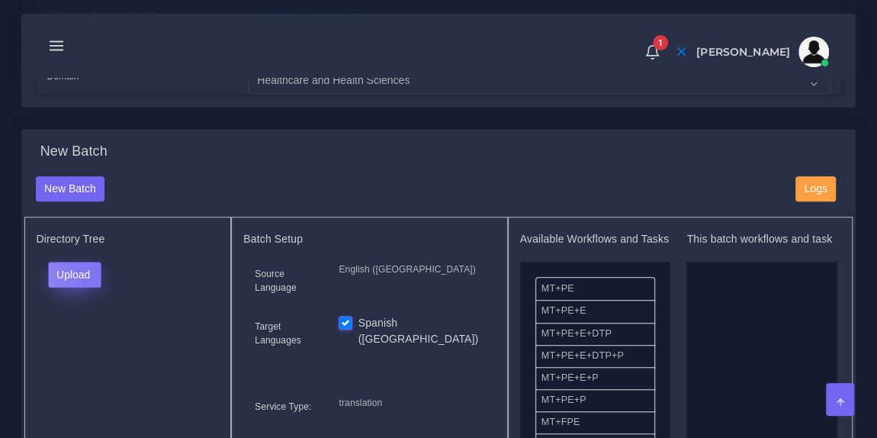
click at [91, 284] on button "Upload" at bounding box center [75, 275] width 54 height 26
click at [95, 335] on label "Files" at bounding box center [101, 331] width 105 height 19
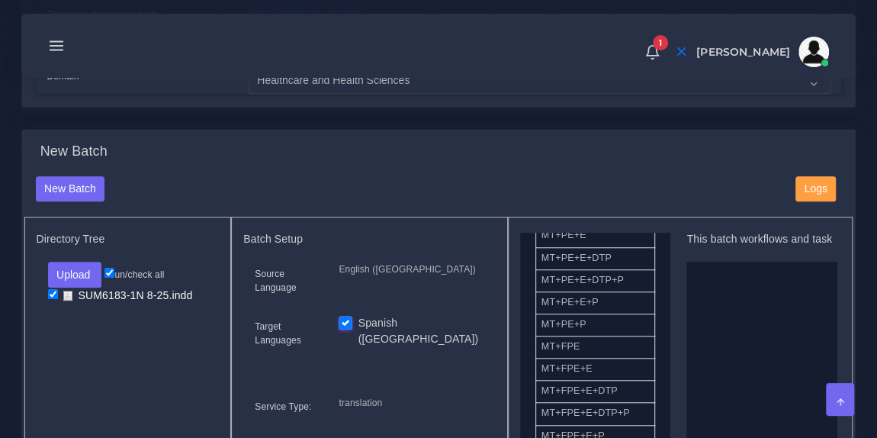
scroll to position [77, 0]
drag, startPoint x: 619, startPoint y: 368, endPoint x: 763, endPoint y: 339, distance: 146.3
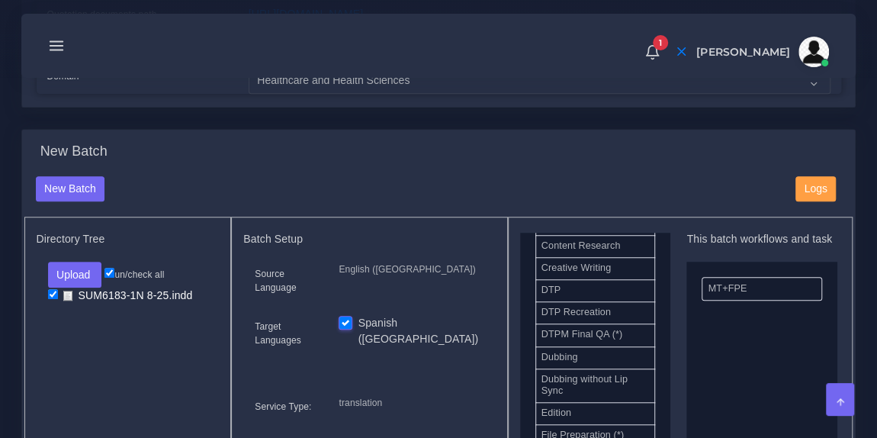
scroll to position [516, 0]
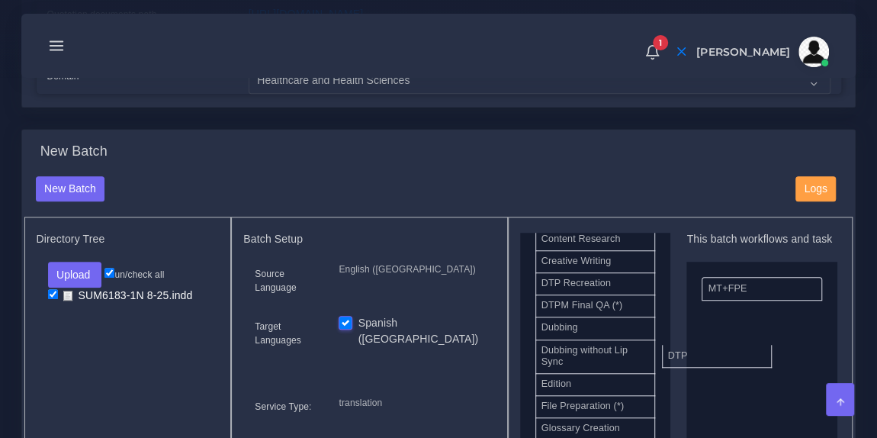
drag, startPoint x: 609, startPoint y: 294, endPoint x: 750, endPoint y: 364, distance: 156.9
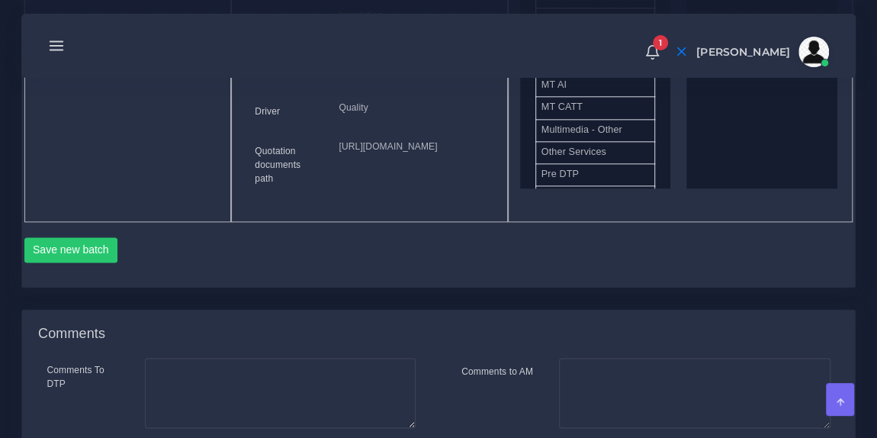
scroll to position [879, 0]
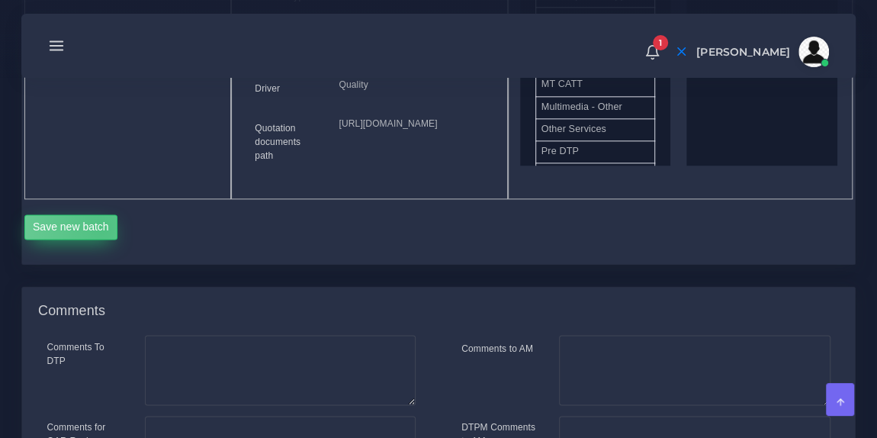
click at [101, 240] on button "Save new batch" at bounding box center [71, 227] width 94 height 26
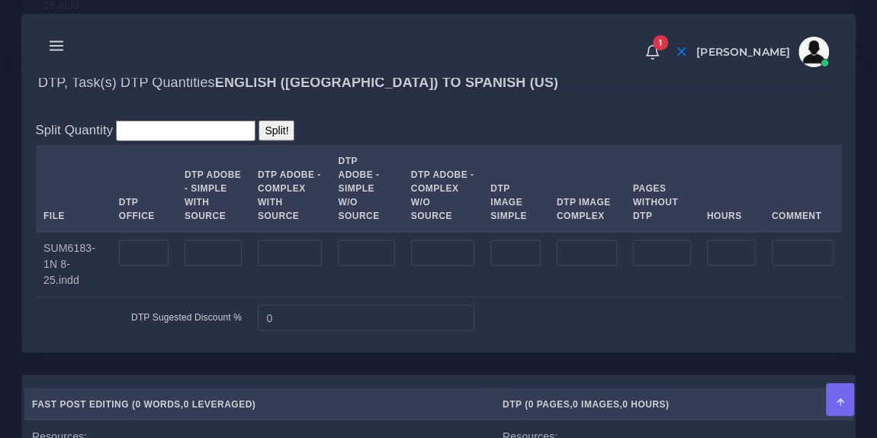
scroll to position [1367, 0]
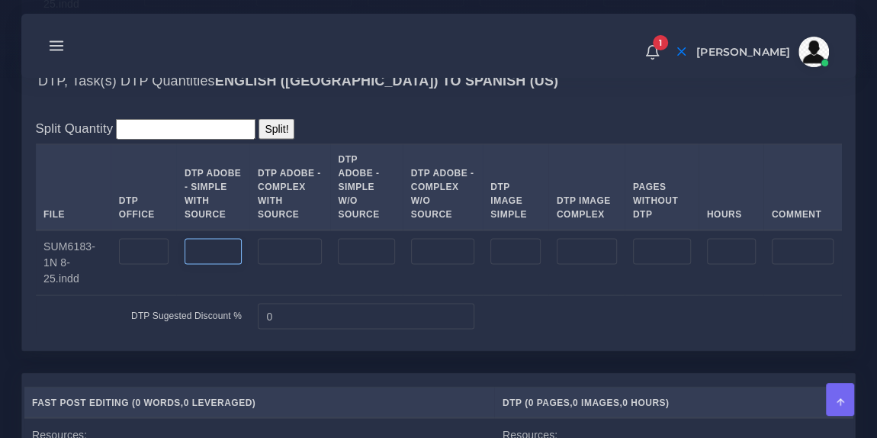
click at [217, 264] on input "number" at bounding box center [213, 251] width 57 height 26
type input "3"
click at [397, 204] on div "Split Quantity Split! File DTP Office DTP Adobe - Simple With Source DTP Adobe …" at bounding box center [439, 227] width 806 height 218
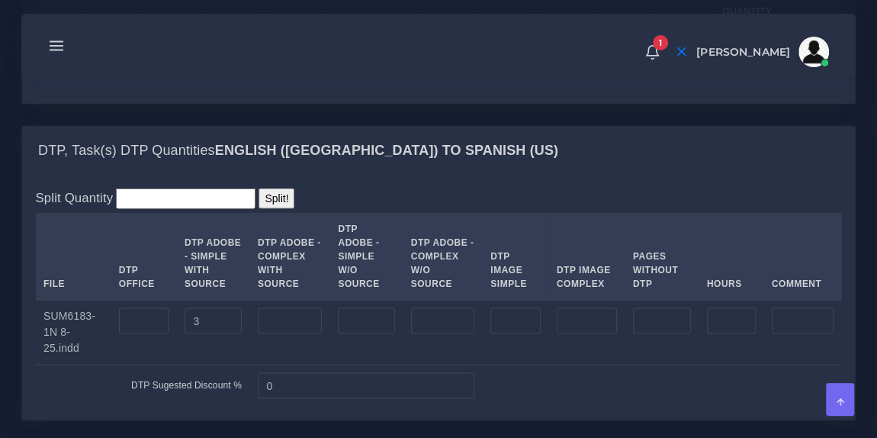
scroll to position [1245, 0]
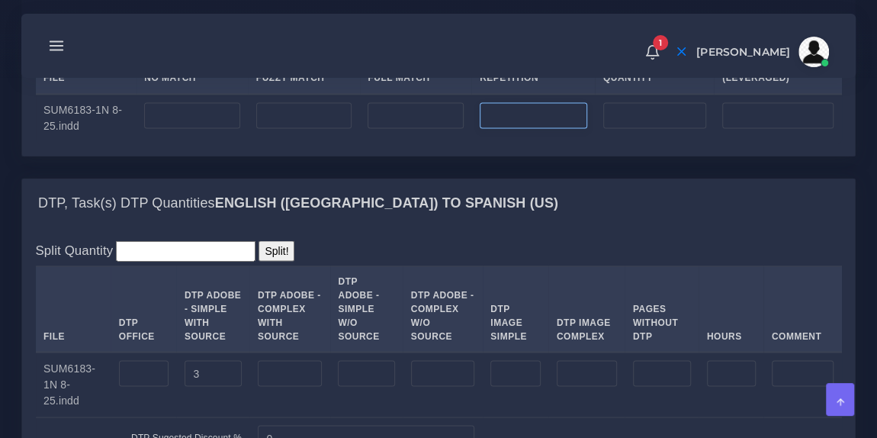
click at [521, 128] on input "number" at bounding box center [534, 115] width 108 height 26
type input "0"
type input "1095"
type input "273"
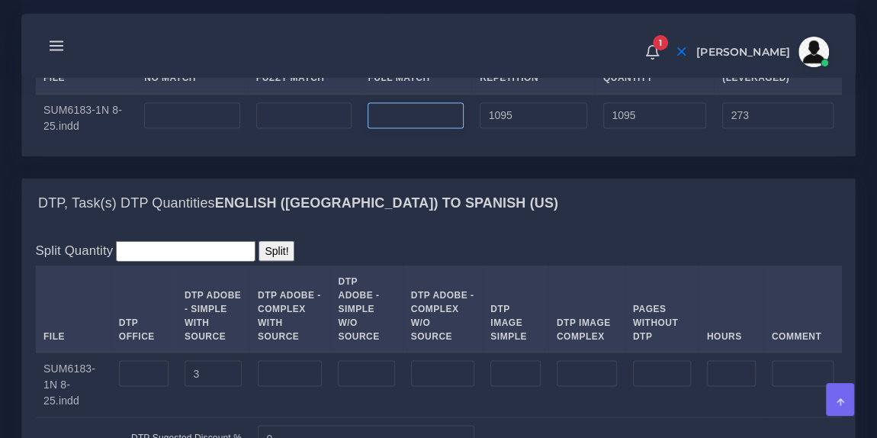
click at [429, 128] on input "number" at bounding box center [416, 115] width 96 height 26
type input "0"
type input "2"
type input "3"
type input "1"
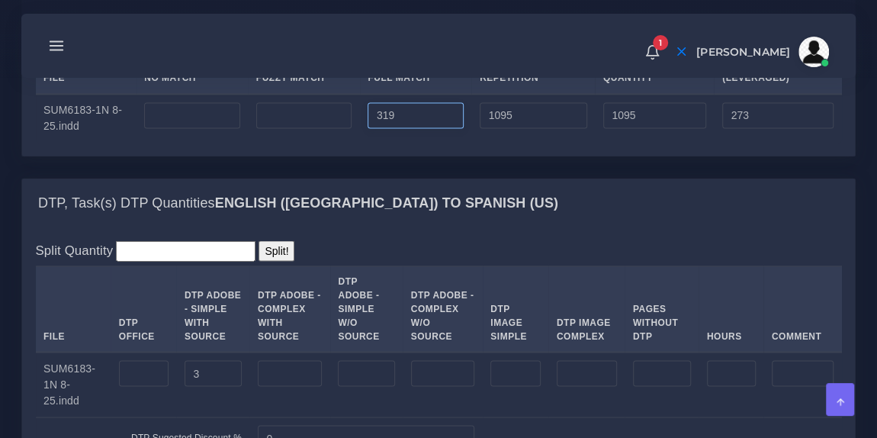
type input "319"
type input "1414"
type input "353"
click at [323, 128] on input "number" at bounding box center [304, 115] width 96 height 26
type input "0"
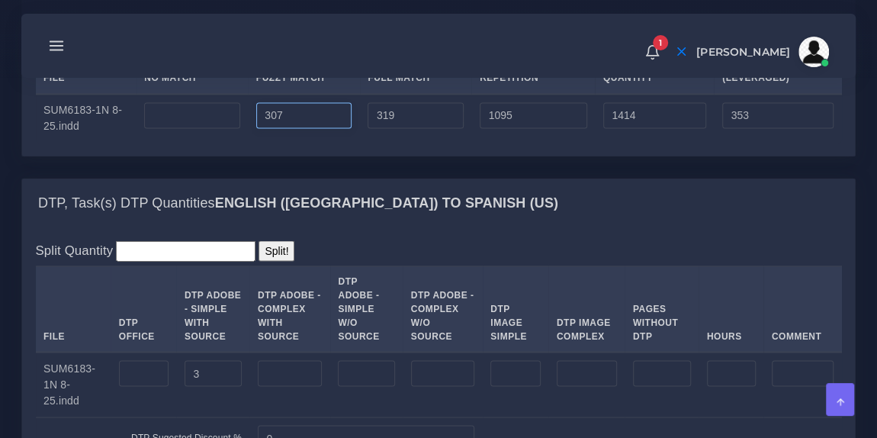
type input "307"
type input "1721"
type input "507"
click at [194, 128] on input "number" at bounding box center [192, 115] width 96 height 26
type input "0"
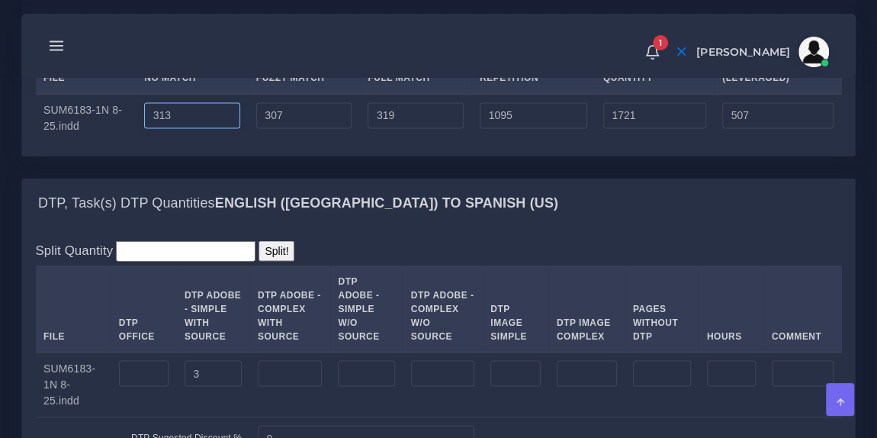
type input "313"
type input "2034"
type input "820"
click at [310, 95] on div "Upload WC from MemSource/Trados CSV File No Match Fuzzy Match Full Match Repeti…" at bounding box center [439, 82] width 806 height 120
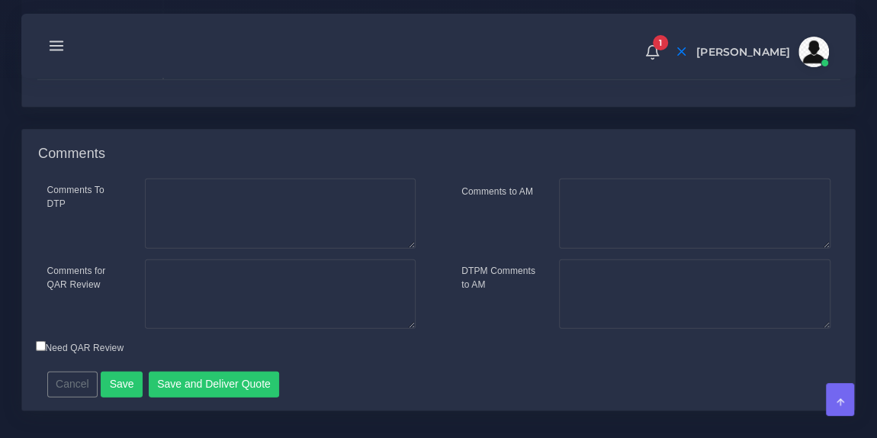
scroll to position [2134, 0]
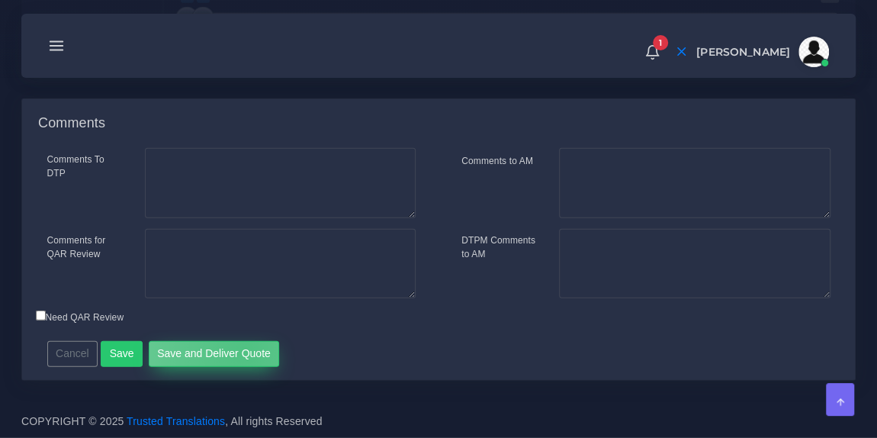
click at [238, 350] on button "Save and Deliver Quote" at bounding box center [214, 354] width 131 height 26
